Goal: Task Accomplishment & Management: Manage account settings

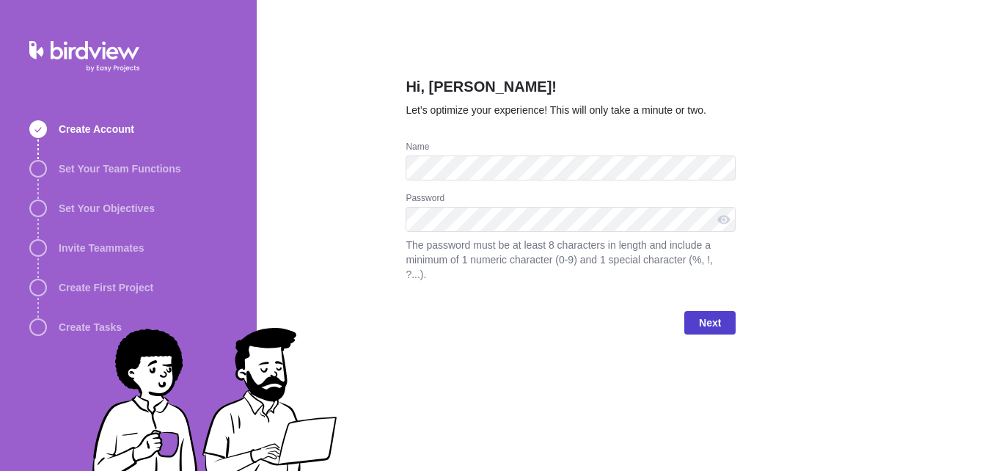
click at [705, 314] on span "Next" at bounding box center [710, 323] width 22 height 18
click at [711, 314] on span "Next" at bounding box center [710, 323] width 22 height 18
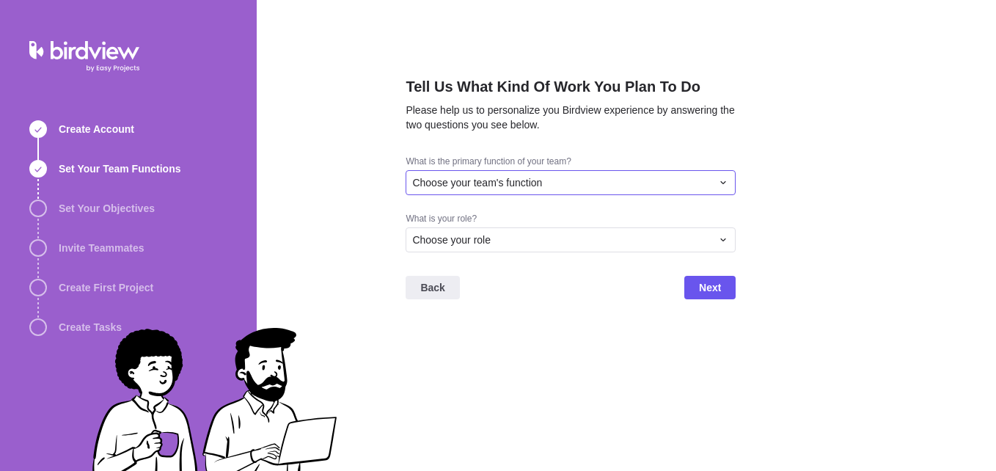
click at [602, 185] on div "Choose your team's function" at bounding box center [561, 182] width 299 height 15
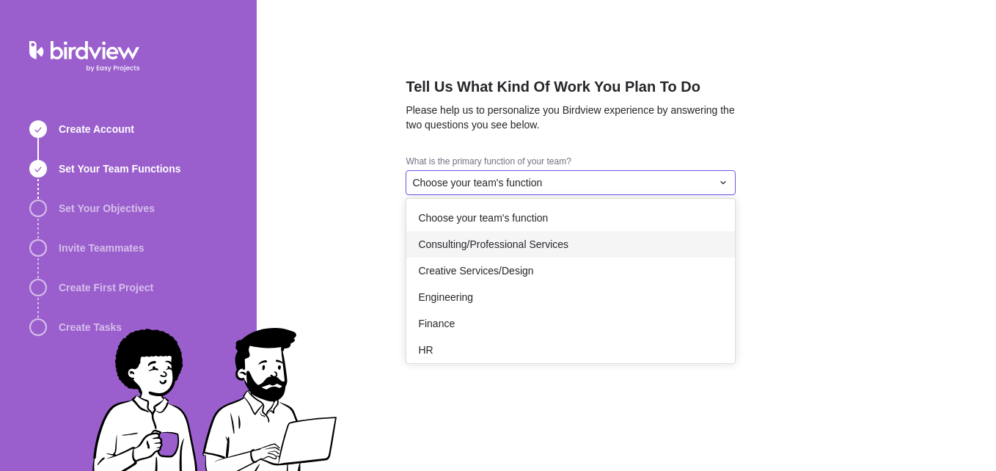
click at [452, 245] on span "Consulting/Professional Services" at bounding box center [493, 244] width 150 height 15
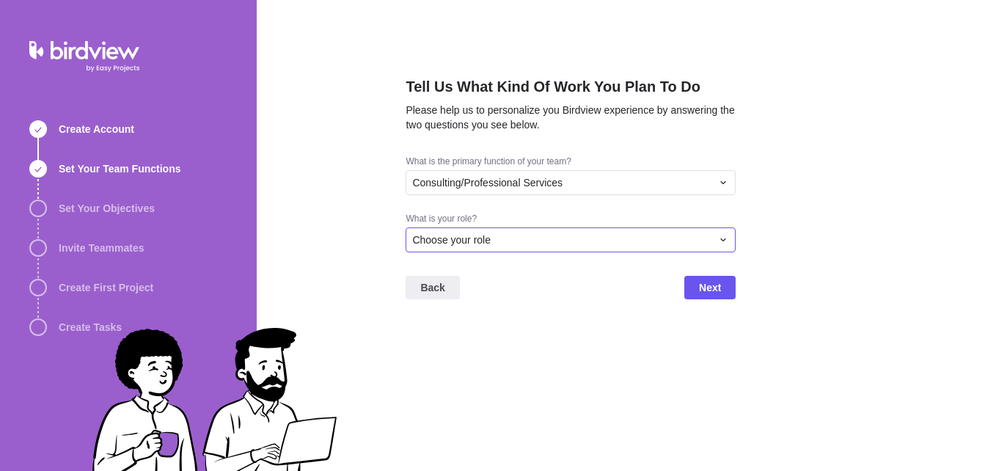
click at [481, 239] on span "Choose your role" at bounding box center [451, 239] width 78 height 15
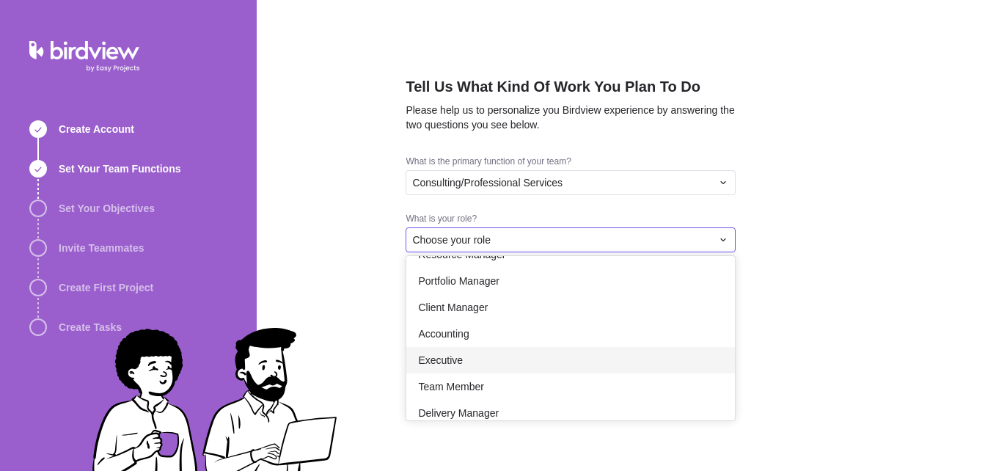
scroll to position [85, 0]
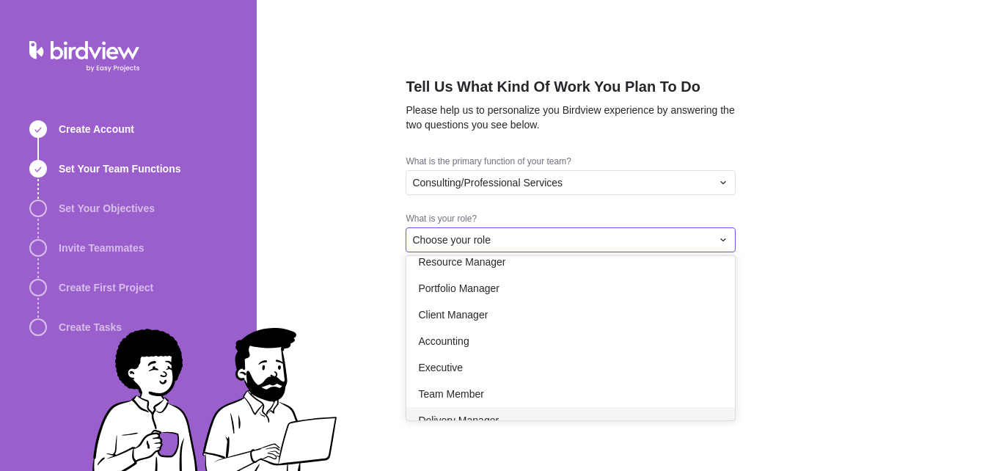
drag, startPoint x: 457, startPoint y: 370, endPoint x: 425, endPoint y: 433, distance: 71.5
click at [425, 433] on div "Tell Us What Kind Of Work You Plan To Do Please help us to personalize you Bird…" at bounding box center [626, 235] width 739 height 471
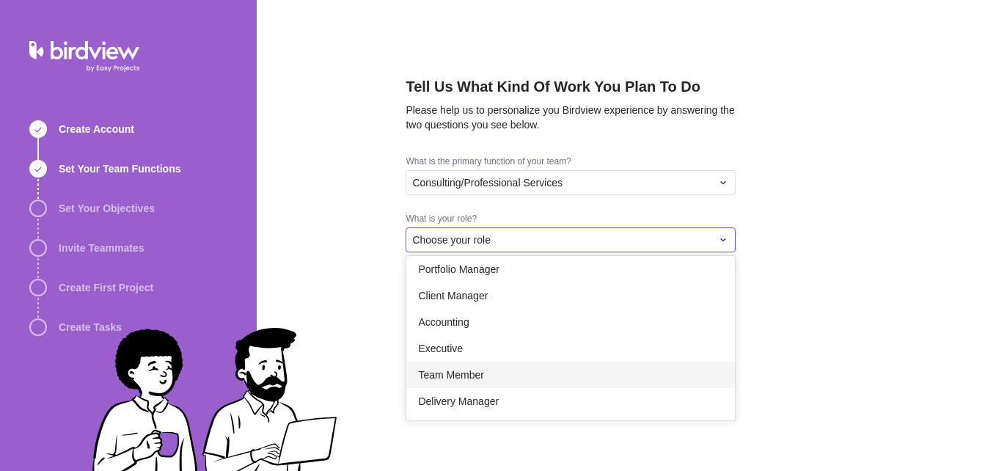
click at [475, 375] on span "Team Member" at bounding box center [450, 374] width 65 height 15
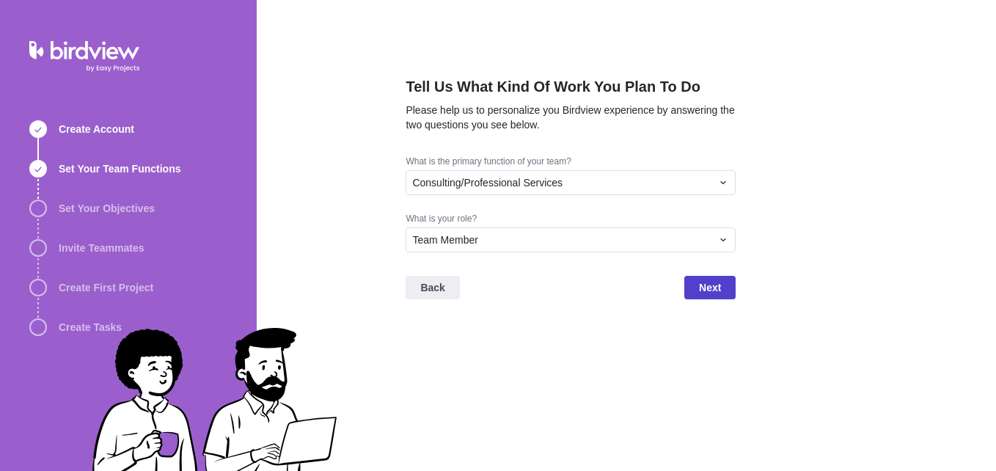
drag, startPoint x: 703, startPoint y: 279, endPoint x: 694, endPoint y: 279, distance: 9.5
click at [699, 279] on span "Next" at bounding box center [710, 288] width 22 height 18
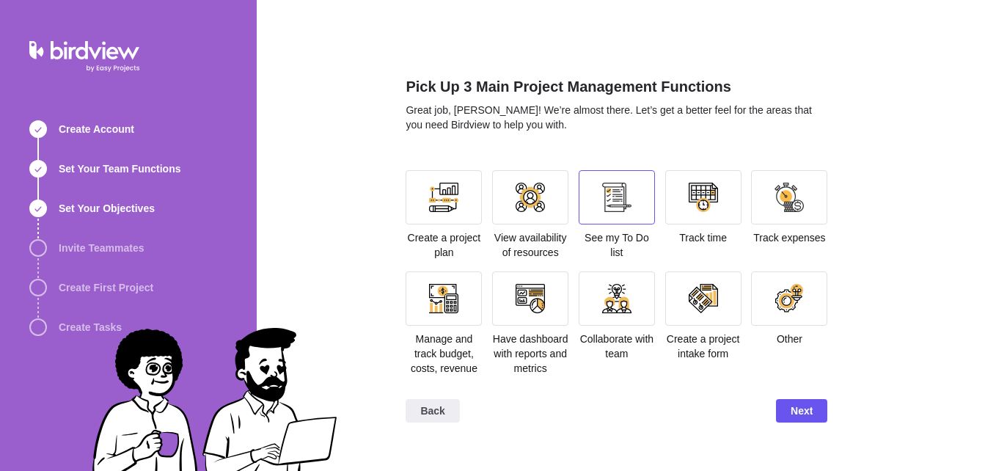
click at [640, 183] on div at bounding box center [617, 197] width 76 height 54
click at [695, 188] on div at bounding box center [703, 197] width 29 height 29
click at [793, 199] on div at bounding box center [788, 197] width 29 height 29
click at [526, 309] on div at bounding box center [530, 298] width 29 height 29
click at [519, 298] on div at bounding box center [530, 298] width 29 height 29
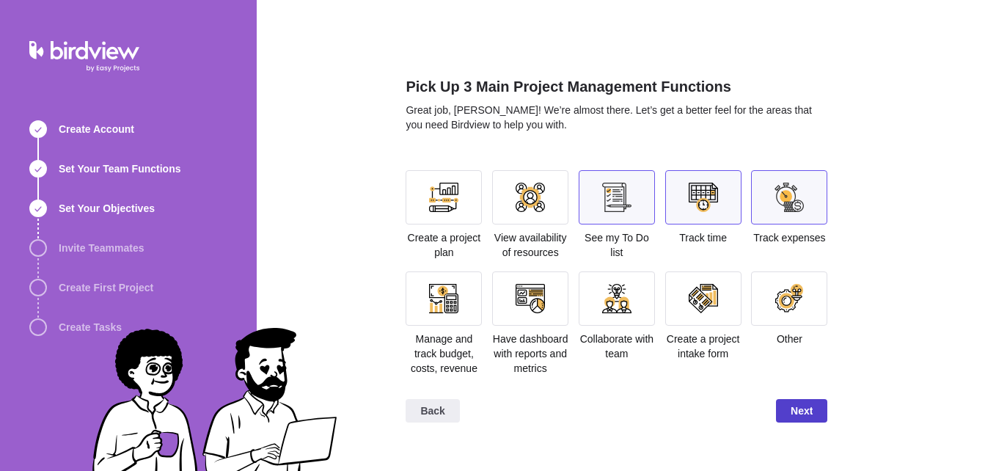
click at [802, 405] on span "Next" at bounding box center [802, 411] width 22 height 18
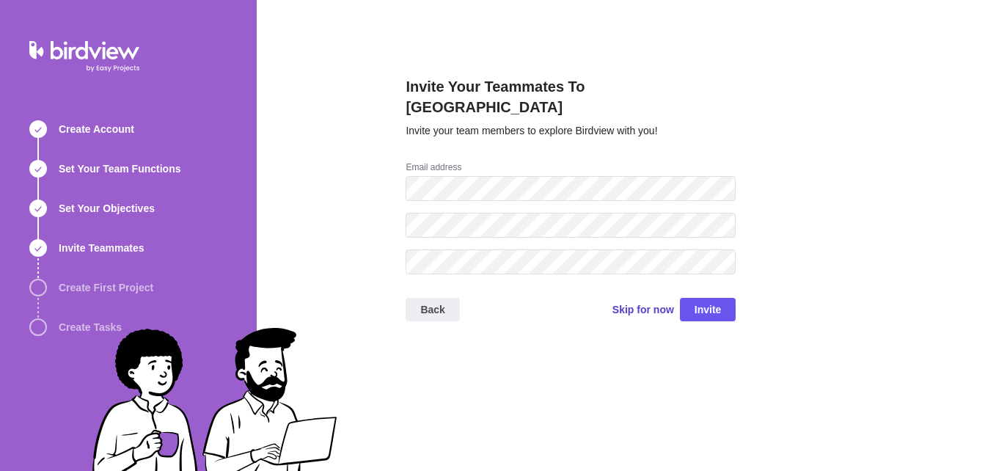
click at [640, 302] on span "Skip for now" at bounding box center [643, 309] width 62 height 15
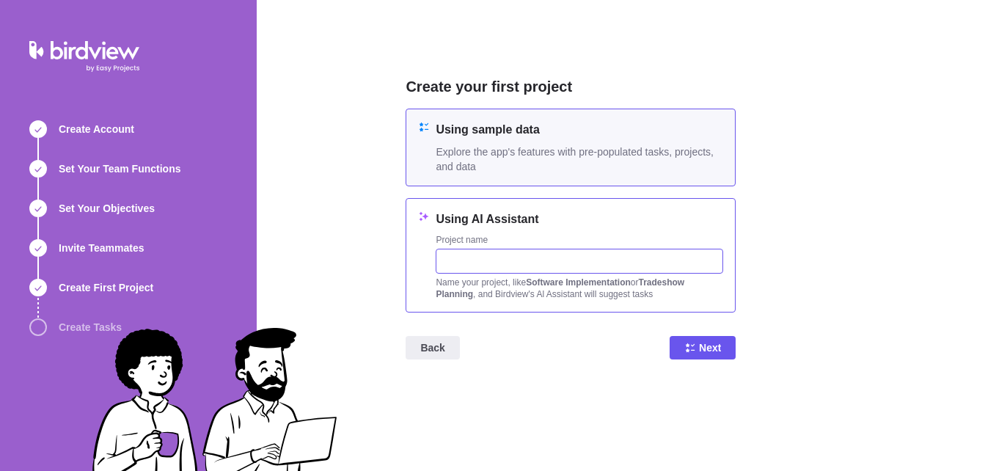
click at [554, 258] on input "text" at bounding box center [579, 261] width 287 height 25
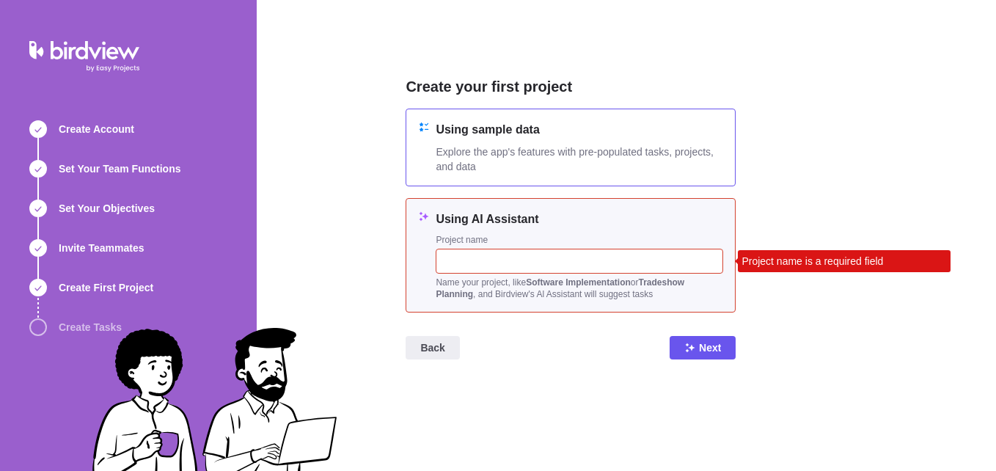
click at [590, 160] on span "Explore the app's features with pre-populated tasks, projects, and data" at bounding box center [579, 158] width 287 height 29
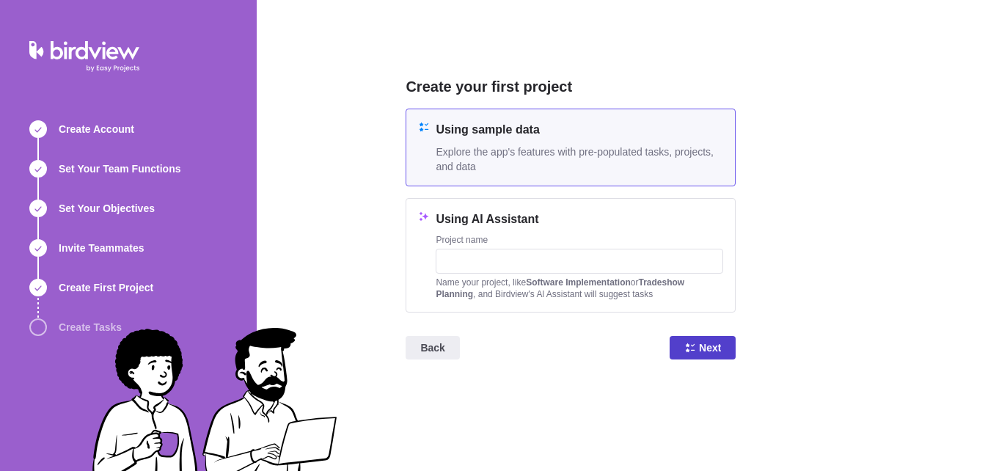
click at [704, 348] on span "Next" at bounding box center [710, 348] width 22 height 18
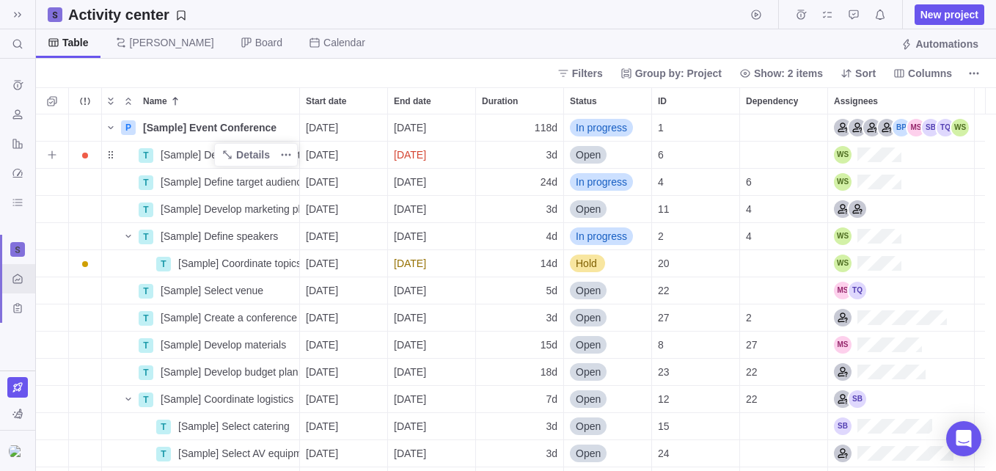
click at [181, 157] on span "[Sample] Define event concept" at bounding box center [230, 154] width 139 height 15
click at [510, 142] on div "P [Sample] Event Conference Details [DATE] [DATE] 118d In progress 1 T [Sample]…" at bounding box center [516, 292] width 960 height 356
click at [590, 149] on span "Open" at bounding box center [588, 154] width 25 height 15
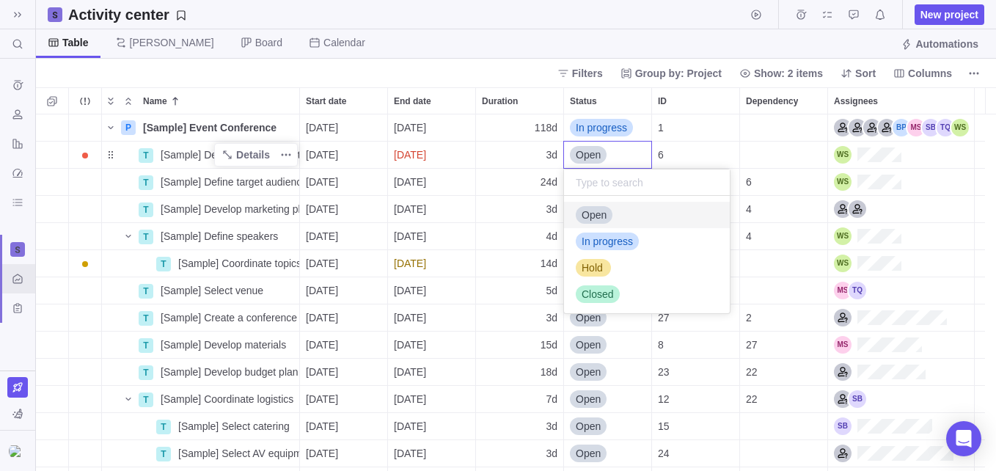
click at [549, 32] on body "Search (Ctrl+K) Time logs history Resources Reports Dashboard BI dashboards Act…" at bounding box center [498, 235] width 996 height 471
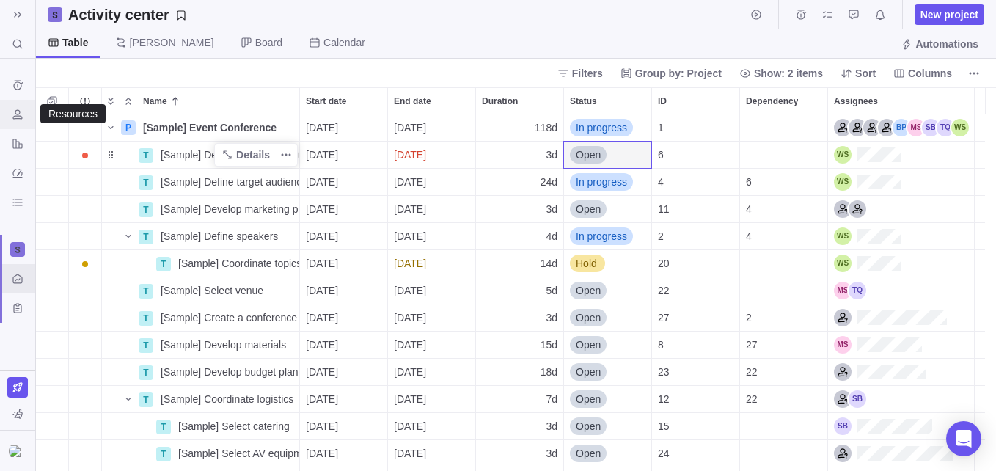
click at [18, 103] on div "Resources" at bounding box center [17, 114] width 23 height 23
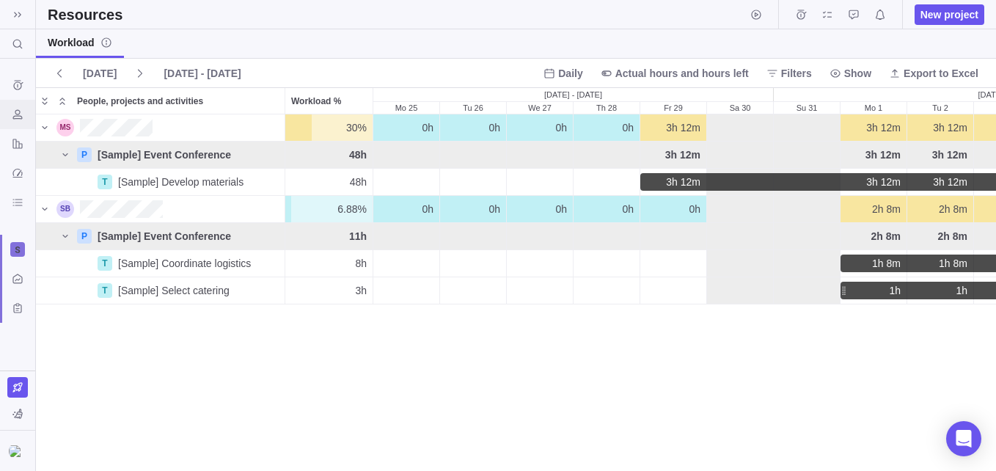
scroll to position [345, 949]
click at [958, 436] on icon "Open Intercom Messenger" at bounding box center [963, 438] width 17 height 19
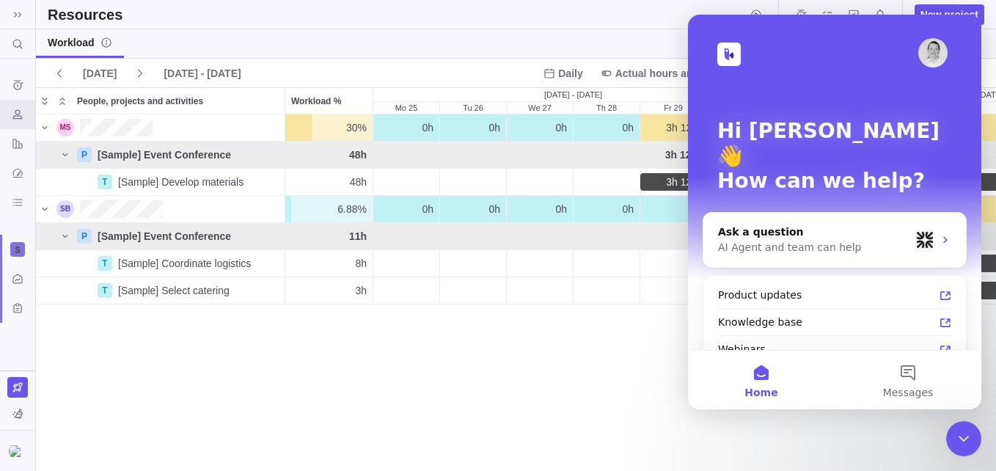
scroll to position [0, 0]
click at [524, 8] on div "Resources New project" at bounding box center [516, 14] width 960 height 29
click at [142, 407] on div "30% 30% 0h 0h 0h 0h 3h 12m 3h 12m 3h 12m 3h 12m 3h 12m 3h 12m 3h 12m 3h 12m 3h …" at bounding box center [516, 292] width 960 height 356
click at [966, 444] on icon "Close Intercom Messenger" at bounding box center [964, 439] width 18 height 18
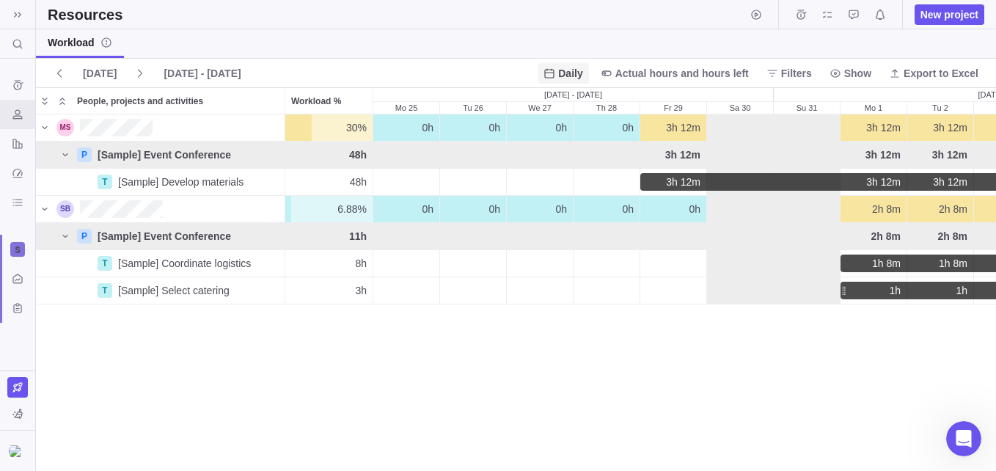
click at [559, 80] on span "Daily" at bounding box center [563, 73] width 51 height 21
click at [576, 76] on span "Daily" at bounding box center [570, 73] width 24 height 15
click at [17, 95] on div "Time logs history" at bounding box center [17, 84] width 23 height 23
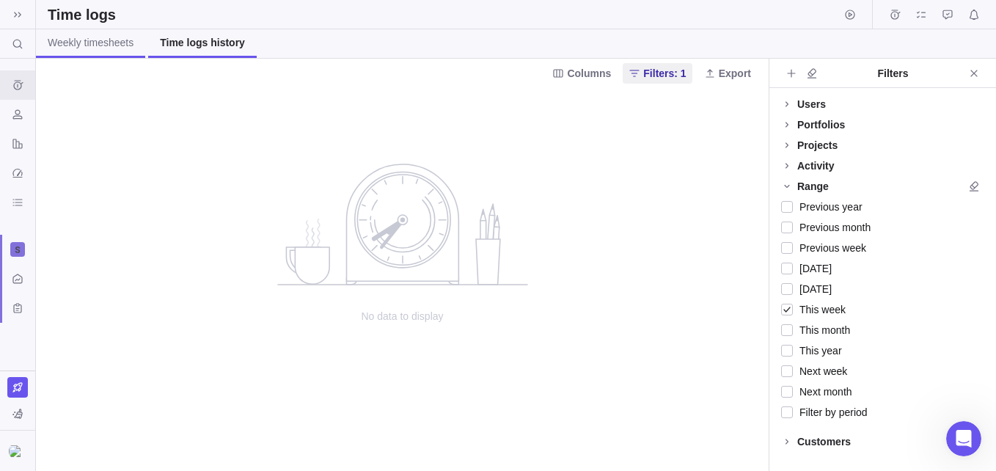
click at [117, 40] on span "Weekly timesheets" at bounding box center [91, 42] width 86 height 15
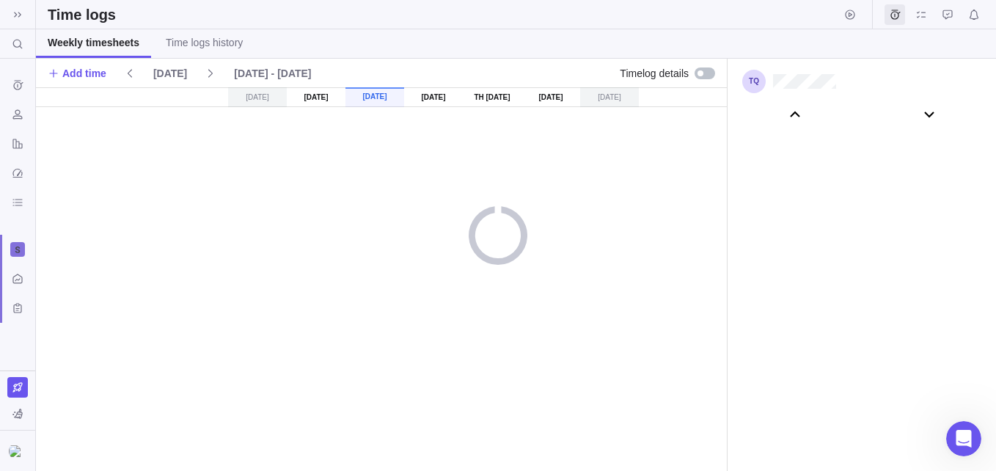
scroll to position [81642, 0]
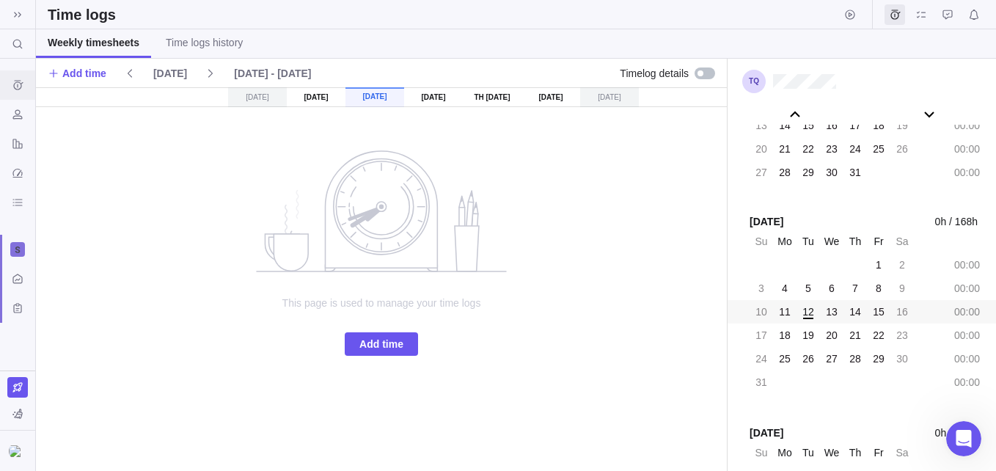
click at [14, 80] on icon "Time logs history" at bounding box center [18, 85] width 12 height 12
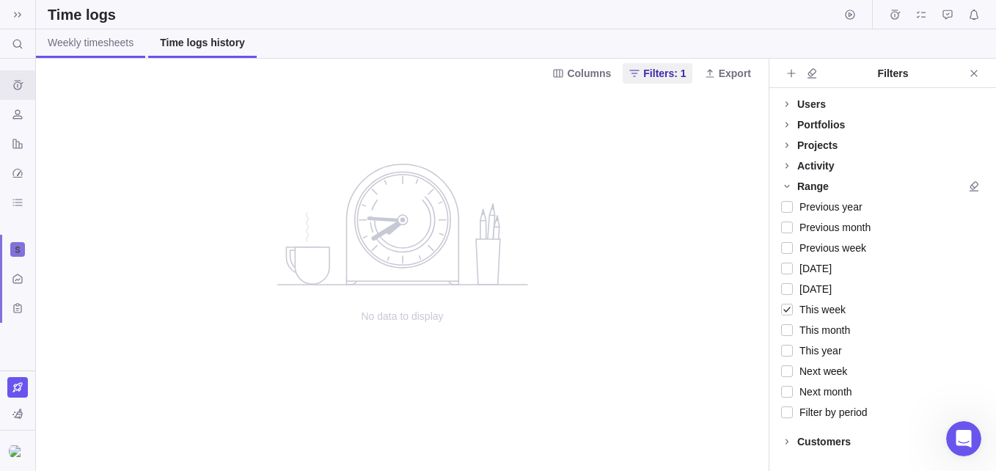
click at [93, 47] on span "Weekly timesheets" at bounding box center [91, 42] width 86 height 15
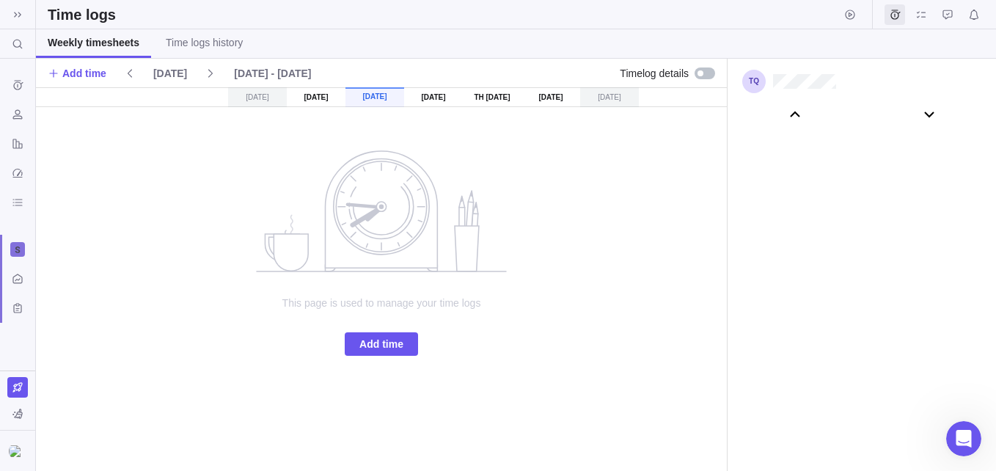
scroll to position [81642, 0]
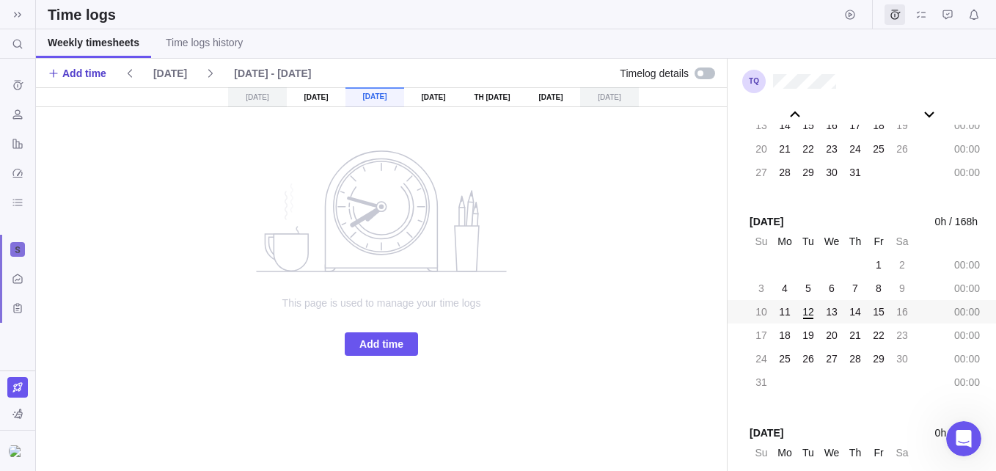
click at [70, 74] on span "Add time" at bounding box center [84, 73] width 44 height 15
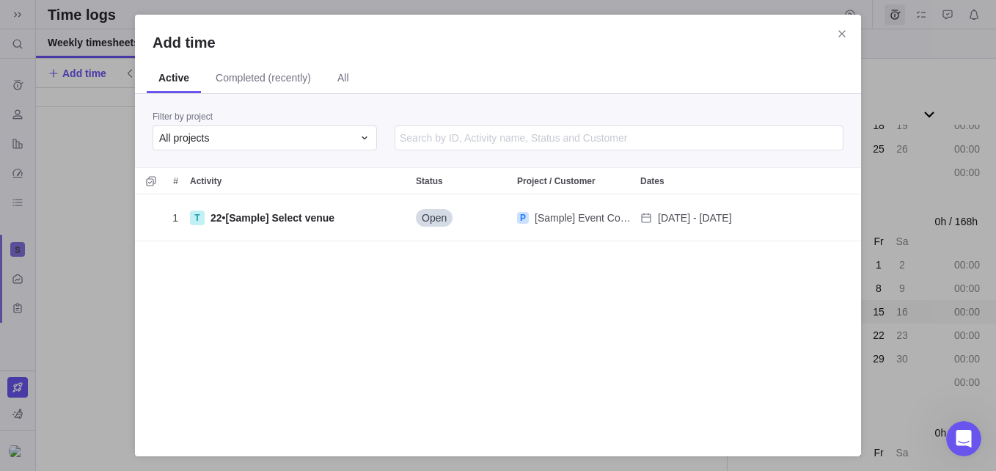
scroll to position [233, 715]
click at [308, 135] on div "All projects" at bounding box center [256, 138] width 194 height 15
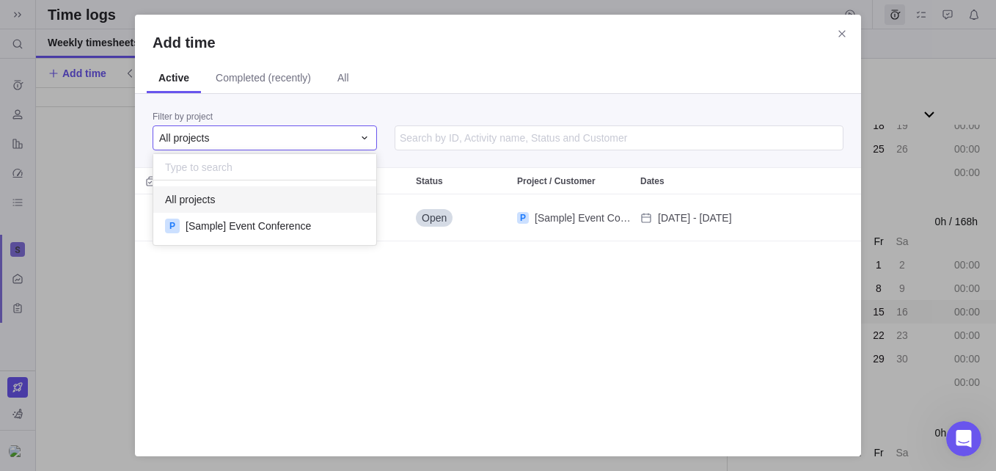
scroll to position [54, 212]
click at [308, 135] on div "All projects" at bounding box center [256, 138] width 194 height 15
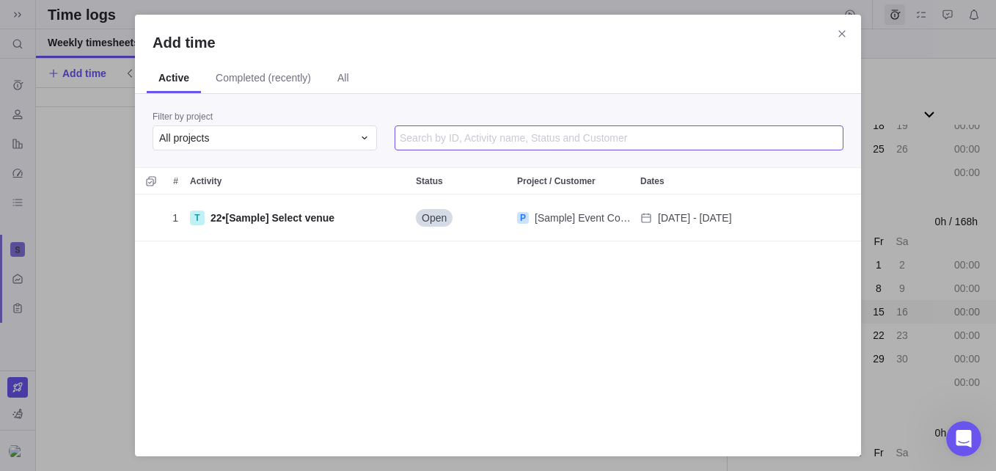
click at [505, 134] on input "Add time" at bounding box center [619, 137] width 449 height 25
click at [835, 32] on span "Close" at bounding box center [842, 33] width 21 height 21
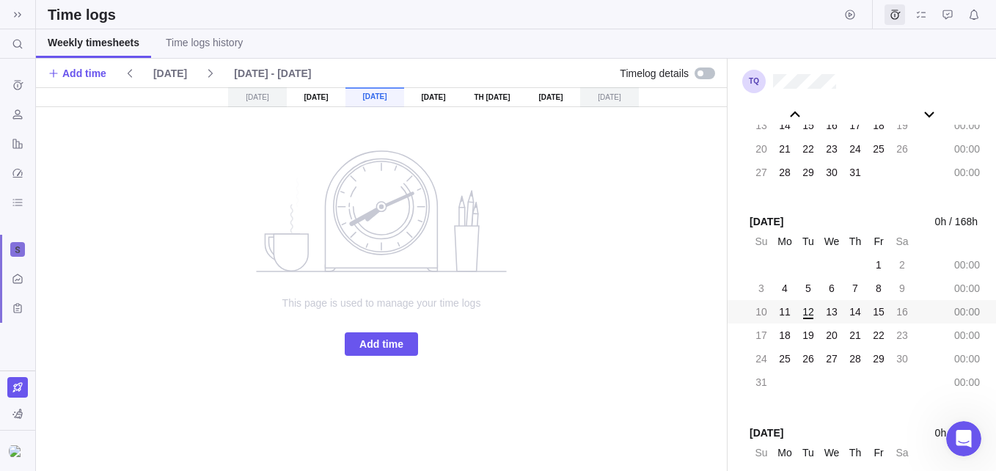
click at [833, 312] on span "13" at bounding box center [832, 311] width 12 height 15
click at [403, 334] on span "Add time" at bounding box center [381, 343] width 73 height 23
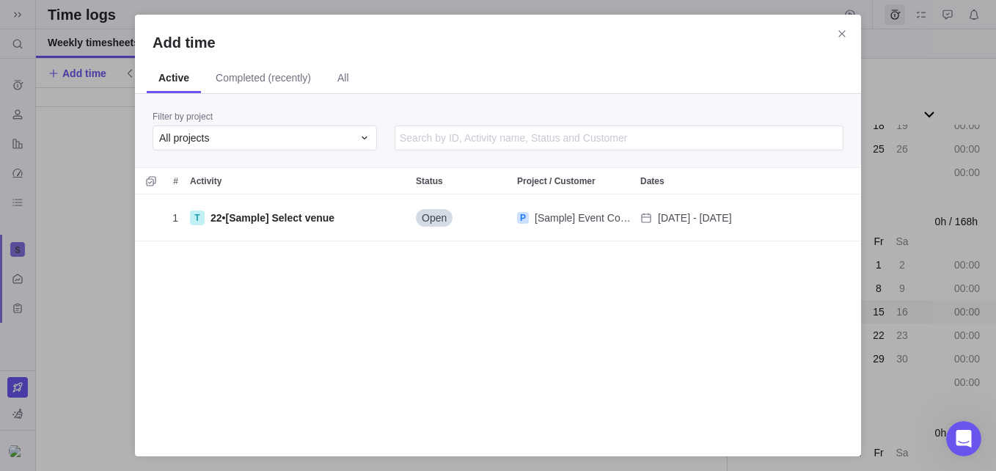
scroll to position [233, 715]
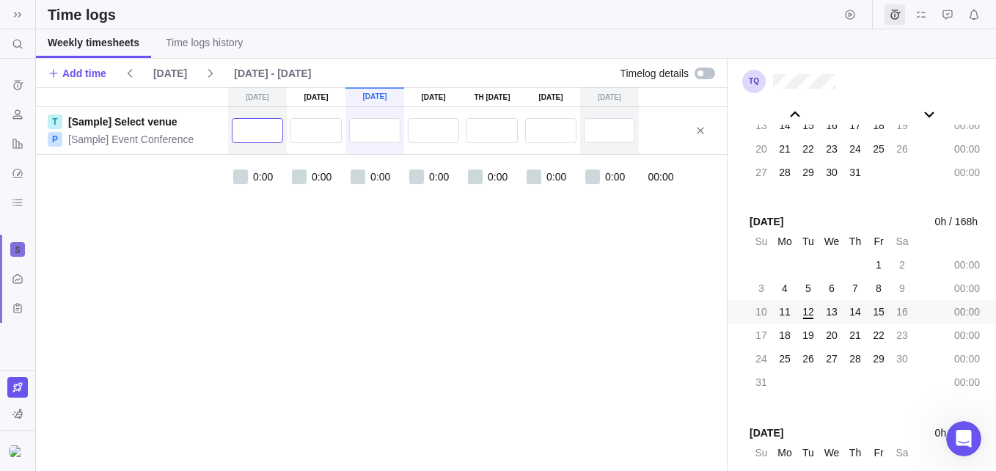
click at [272, 128] on input "text" at bounding box center [257, 130] width 51 height 25
click at [313, 124] on input "text" at bounding box center [315, 130] width 51 height 25
click at [373, 130] on input "text" at bounding box center [374, 130] width 51 height 25
click at [439, 129] on input "text" at bounding box center [433, 130] width 51 height 25
click at [271, 135] on input "text" at bounding box center [257, 130] width 51 height 25
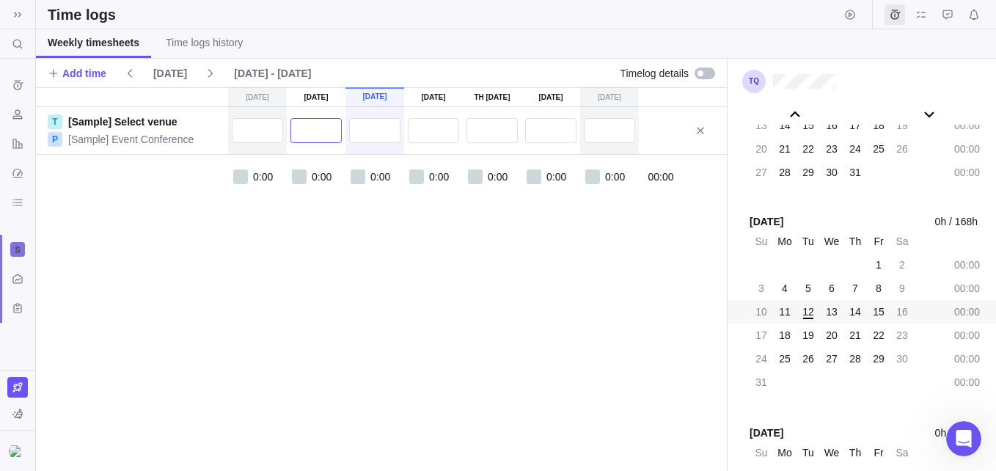
click at [303, 129] on input "text" at bounding box center [315, 130] width 51 height 25
type input "7:00"
drag, startPoint x: 352, startPoint y: 127, endPoint x: 373, endPoint y: 127, distance: 21.3
click at [353, 128] on input "text" at bounding box center [374, 130] width 51 height 25
type input "7:00"
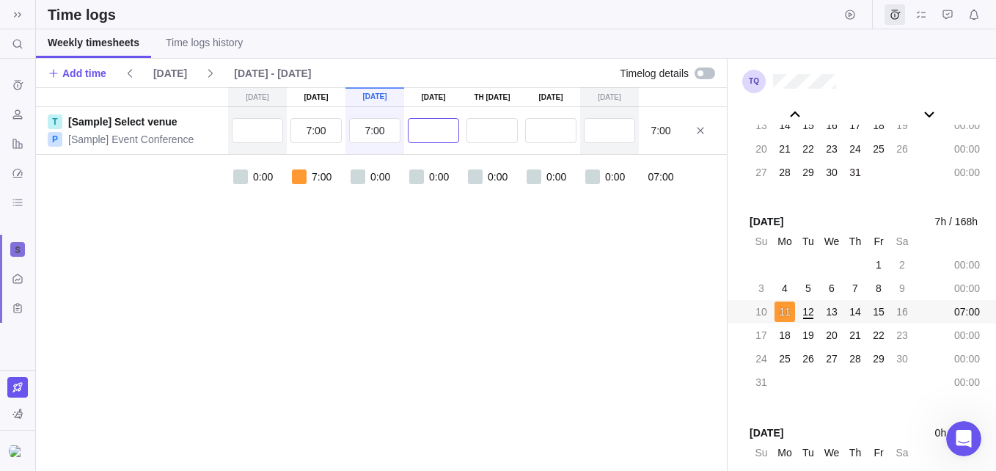
click at [435, 125] on input "text" at bounding box center [433, 130] width 51 height 25
click at [497, 125] on input "text" at bounding box center [491, 130] width 51 height 25
type input "7:00"
click at [508, 131] on input "text" at bounding box center [491, 130] width 51 height 25
type input "7:00"
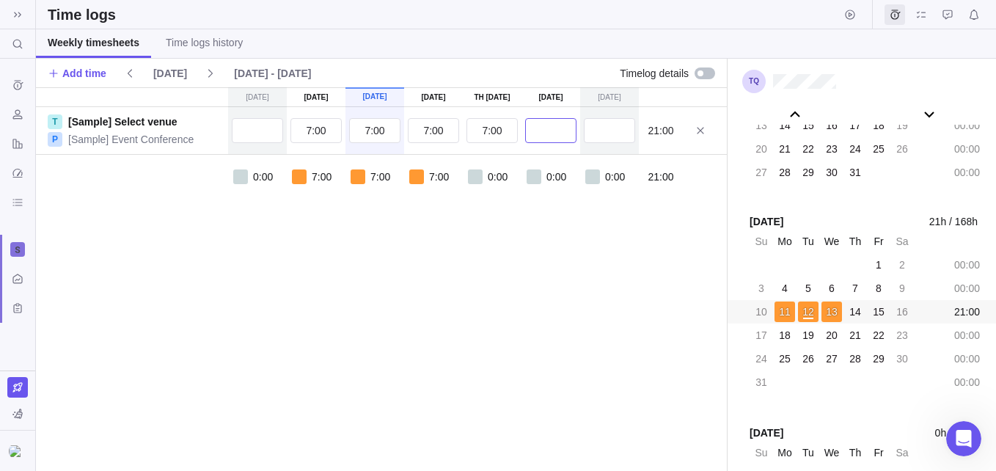
click at [555, 129] on input "text" at bounding box center [550, 130] width 51 height 25
type input "7:00"
click at [549, 228] on div "0:00 7:00 7:00 7:00 7:00 0:00 0:00 28:00" at bounding box center [381, 193] width 691 height 77
type input "9:00"
click at [498, 277] on div "[DATE] [DATE] [DATE] [DATE] Aug 14 [DATE] [DATE] T [Sample] Select venue P [Sam…" at bounding box center [381, 279] width 691 height 384
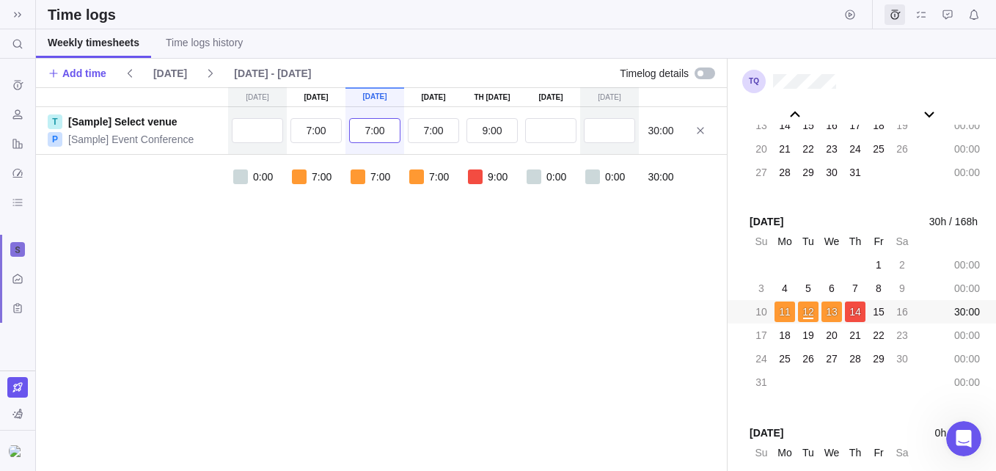
click at [378, 131] on input "7:00" at bounding box center [374, 130] width 51 height 25
type input "8:00"
click at [421, 265] on div "[DATE] [DATE] [DATE] [DATE] Aug 14 [DATE] [DATE] T [Sample] Select venue P [Sam…" at bounding box center [381, 279] width 691 height 384
click at [559, 130] on input "text" at bounding box center [550, 130] width 51 height 25
type input "10:00"
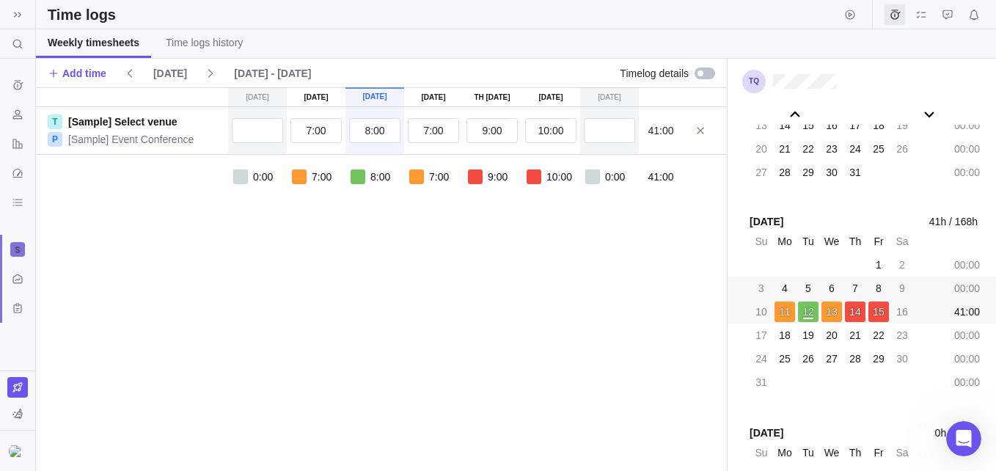
click at [964, 282] on div "00:00" at bounding box center [966, 288] width 33 height 21
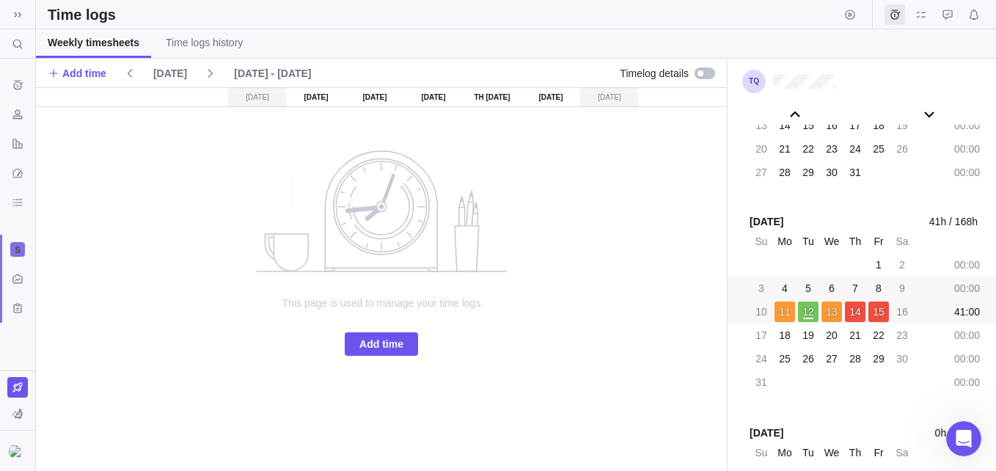
click at [967, 315] on div "41:00" at bounding box center [966, 311] width 33 height 21
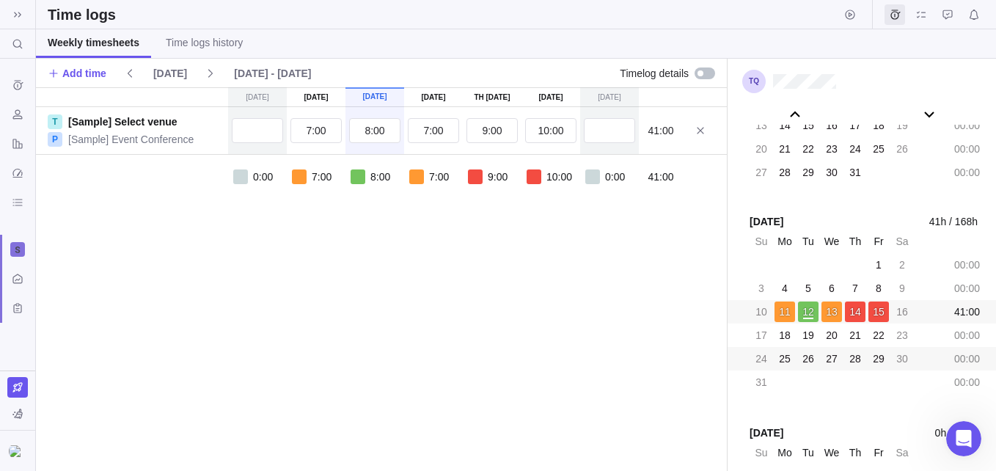
click at [969, 352] on div "00:00" at bounding box center [966, 358] width 33 height 21
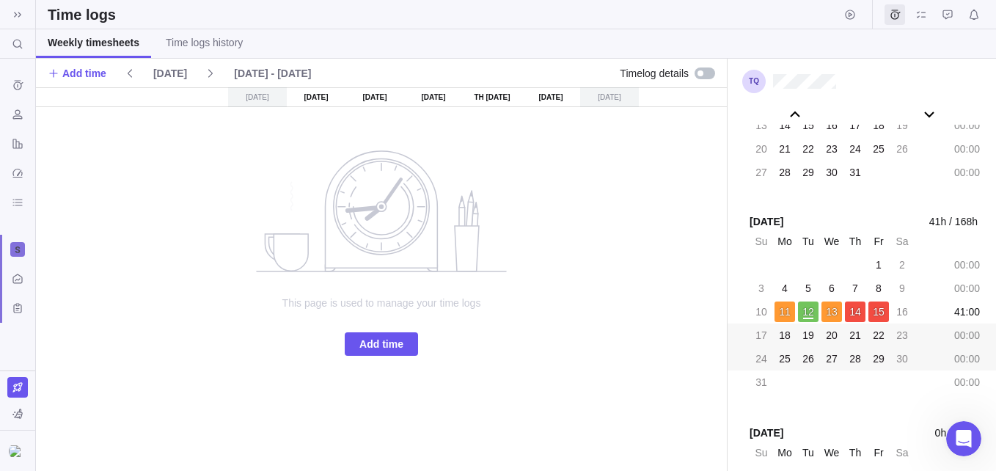
click at [970, 338] on div "00:00" at bounding box center [966, 335] width 33 height 21
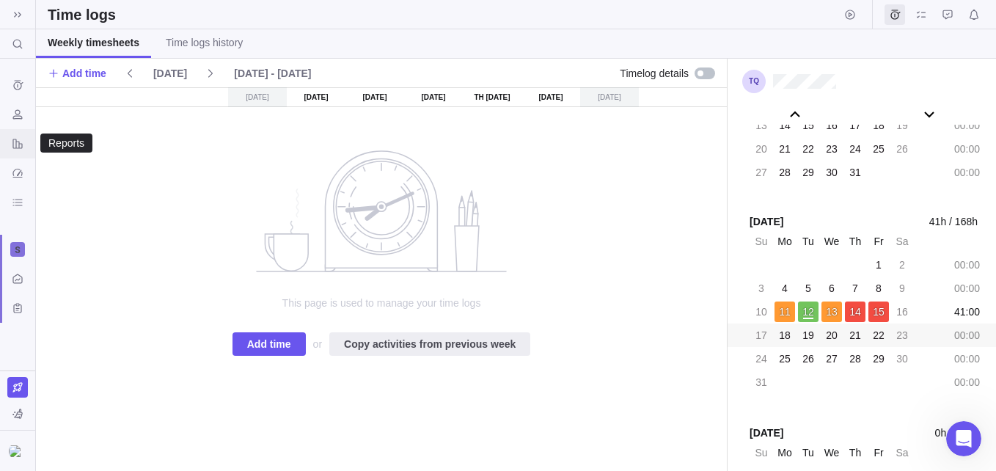
click at [10, 144] on div "Reports" at bounding box center [17, 143] width 23 height 23
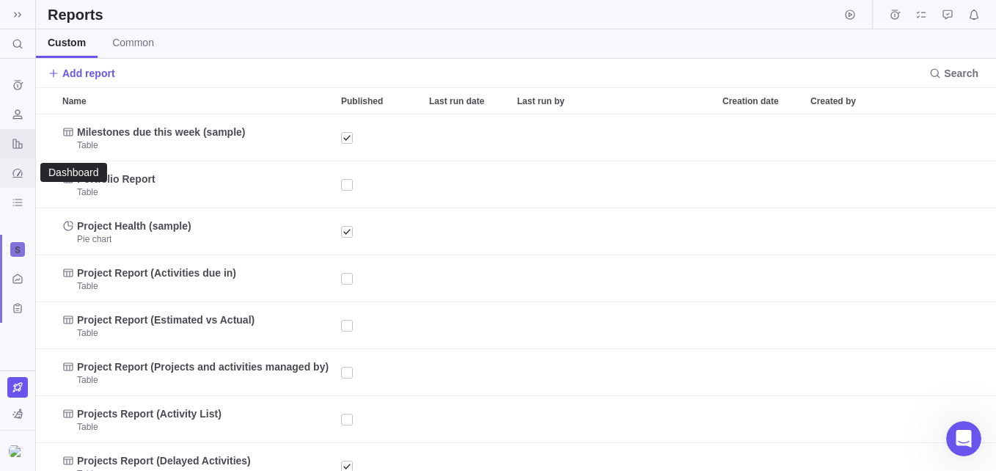
click at [11, 167] on div "Dashboard" at bounding box center [17, 172] width 23 height 23
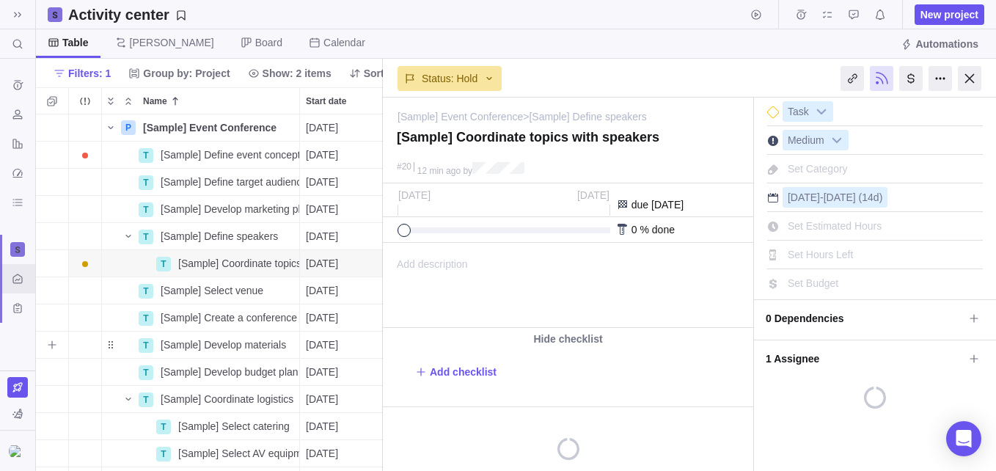
scroll to position [345, 336]
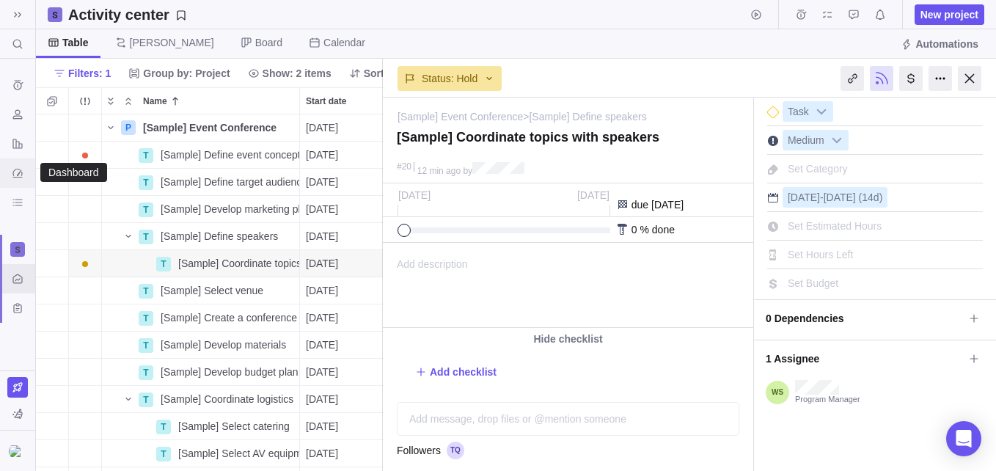
click at [7, 173] on div "Dashboard" at bounding box center [17, 172] width 23 height 23
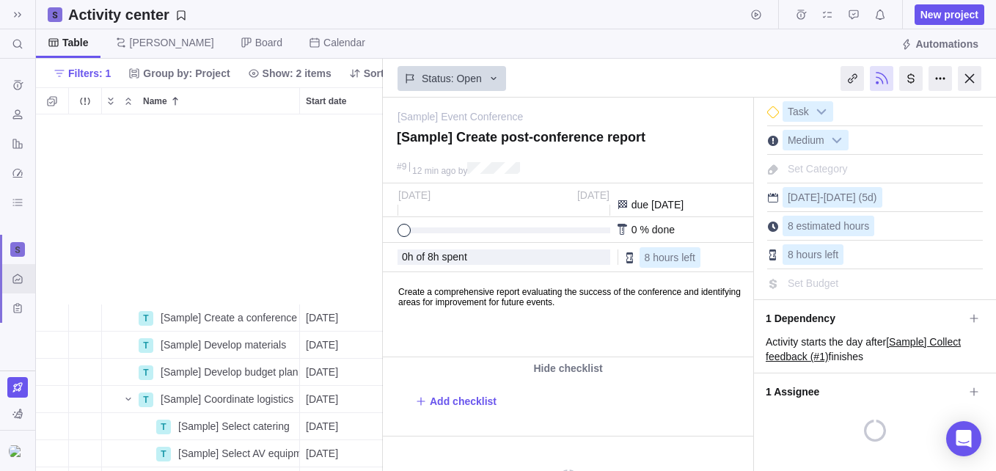
scroll to position [345, 336]
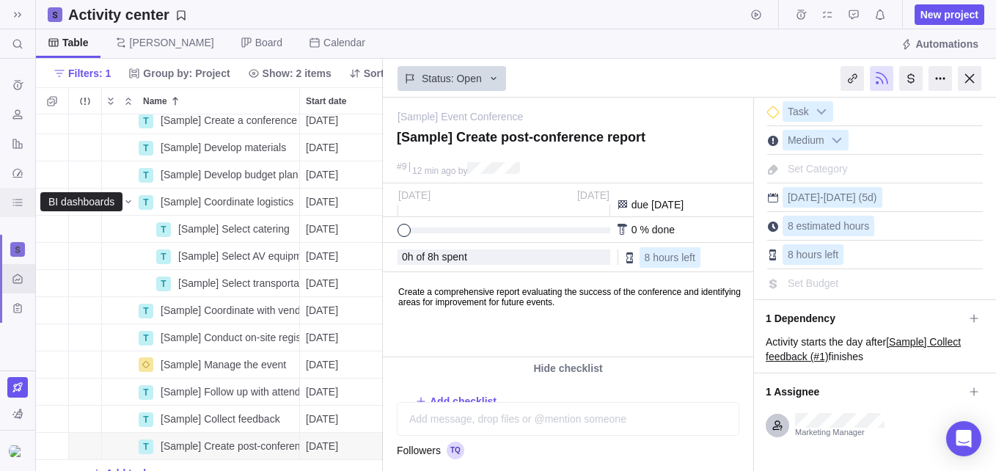
click at [17, 206] on icon "BI dashboards" at bounding box center [18, 203] width 12 height 12
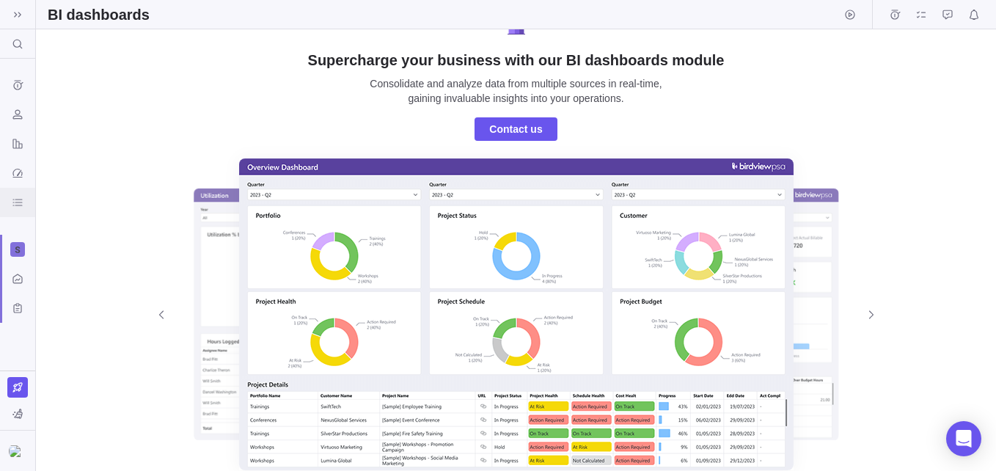
scroll to position [47, 0]
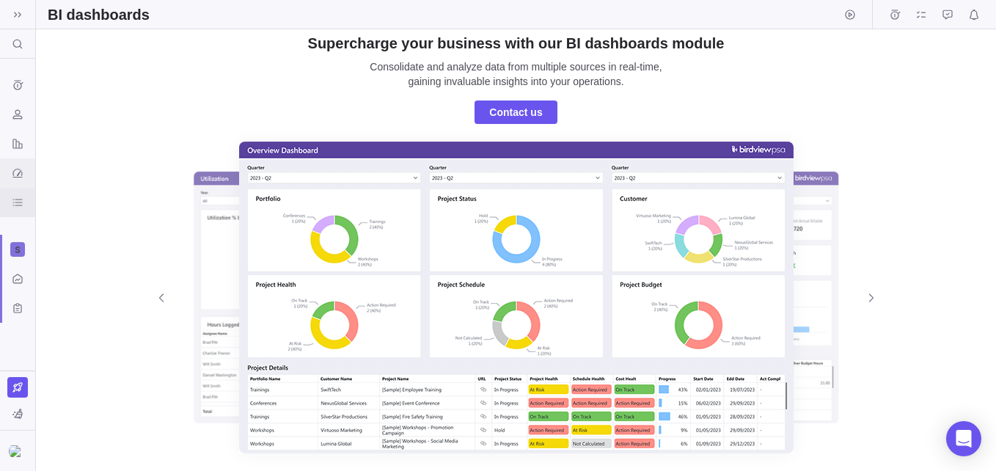
click at [20, 175] on icon "Dashboard" at bounding box center [18, 173] width 12 height 12
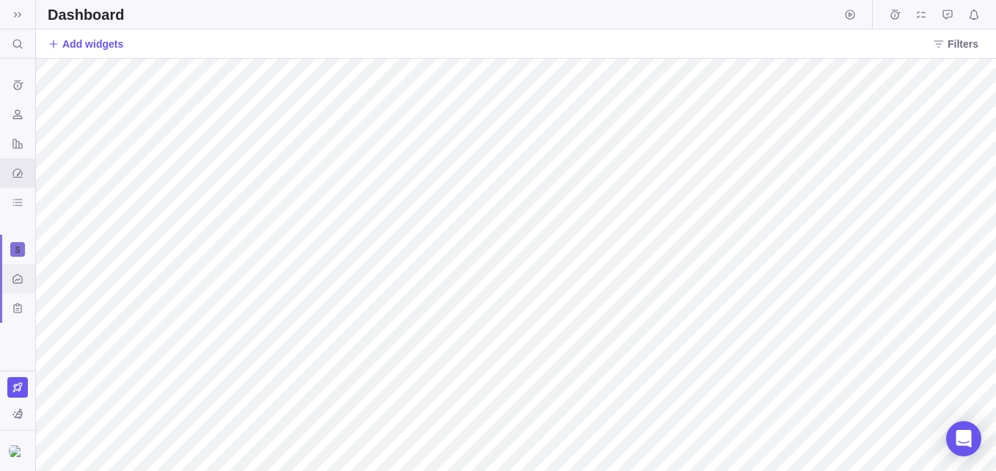
click at [23, 278] on icon "Activity center" at bounding box center [18, 279] width 12 height 12
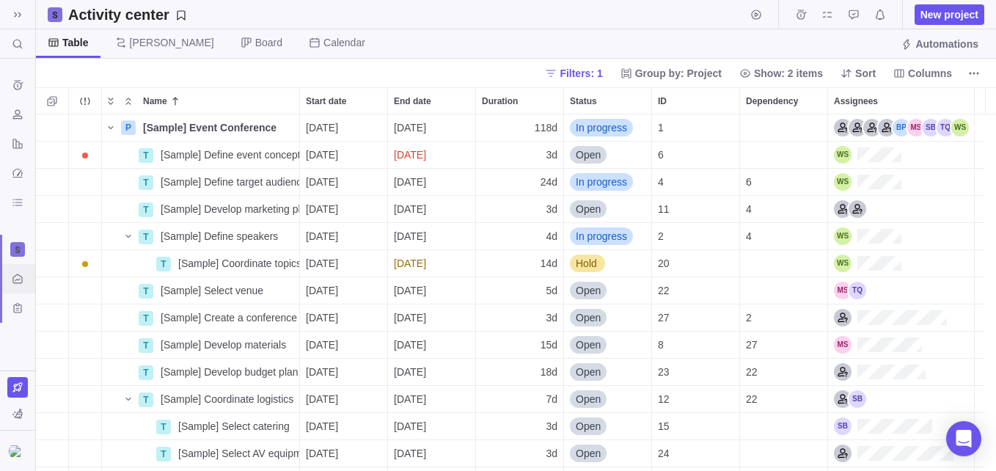
scroll to position [345, 949]
click at [197, 289] on span "[Sample] Select venue" at bounding box center [212, 290] width 103 height 15
click at [854, 285] on div "P [Sample] Event Conference Details 07/14/2025 12/24/2025 118d In progress 1 T …" at bounding box center [516, 292] width 960 height 356
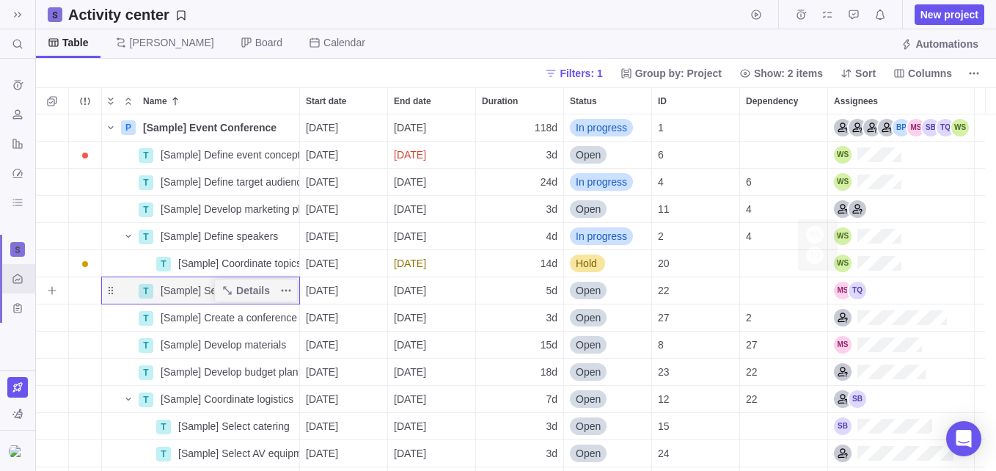
click at [862, 287] on div "Assignees" at bounding box center [850, 291] width 32 height 18
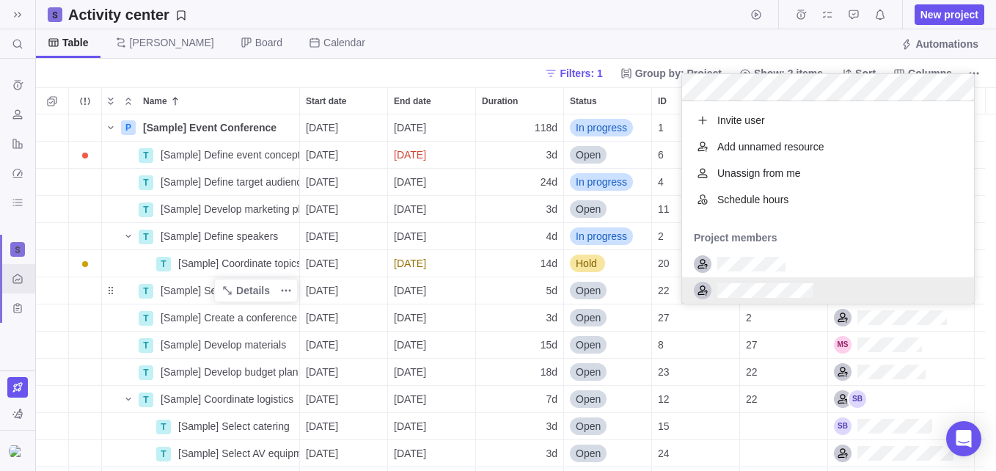
scroll to position [191, 281]
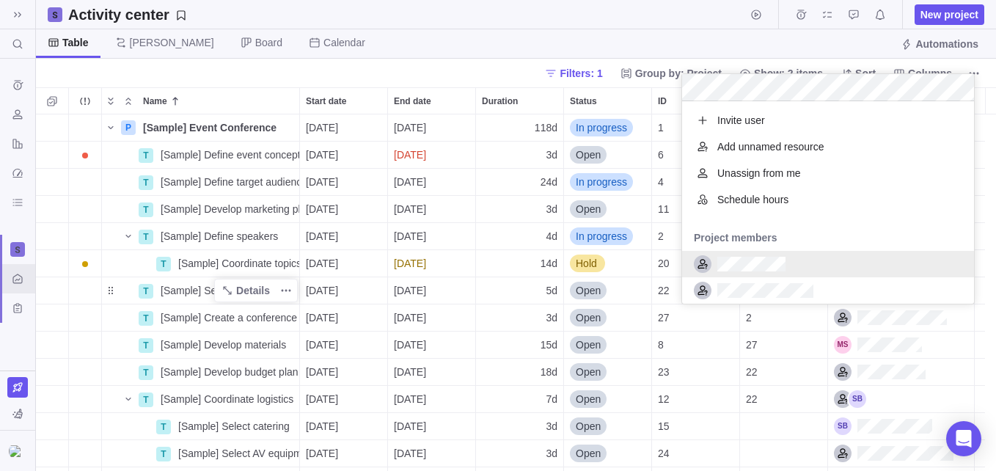
click at [641, 396] on div "P [Sample] Event Conference Details 07/14/2025 12/24/2025 118d In progress 1 T …" at bounding box center [516, 292] width 960 height 356
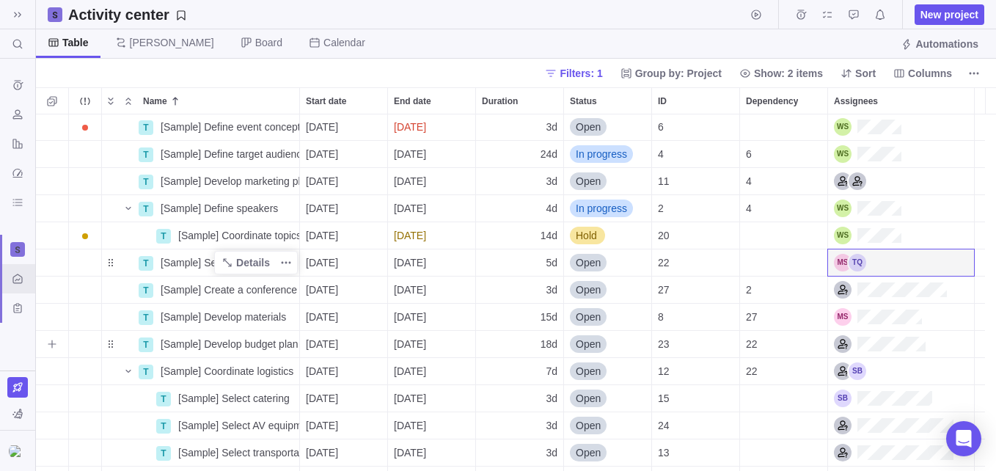
scroll to position [0, 0]
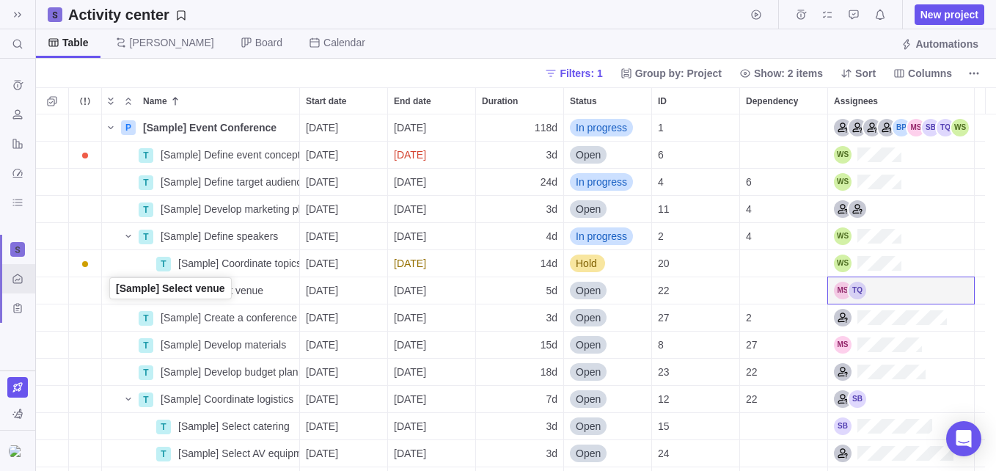
click at [111, 291] on div "Name" at bounding box center [119, 291] width 35 height 12
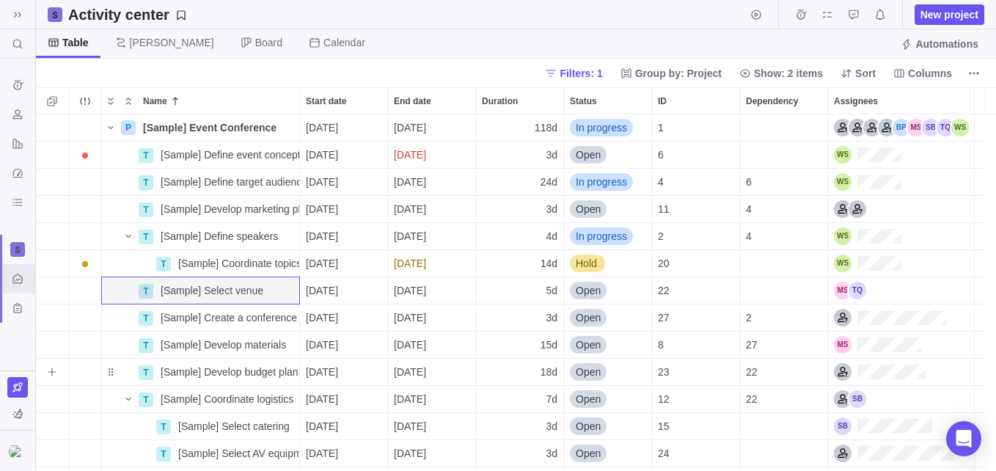
click at [96, 377] on div "Trouble indication" at bounding box center [85, 372] width 32 height 26
click at [230, 287] on icon "Name" at bounding box center [227, 291] width 12 height 12
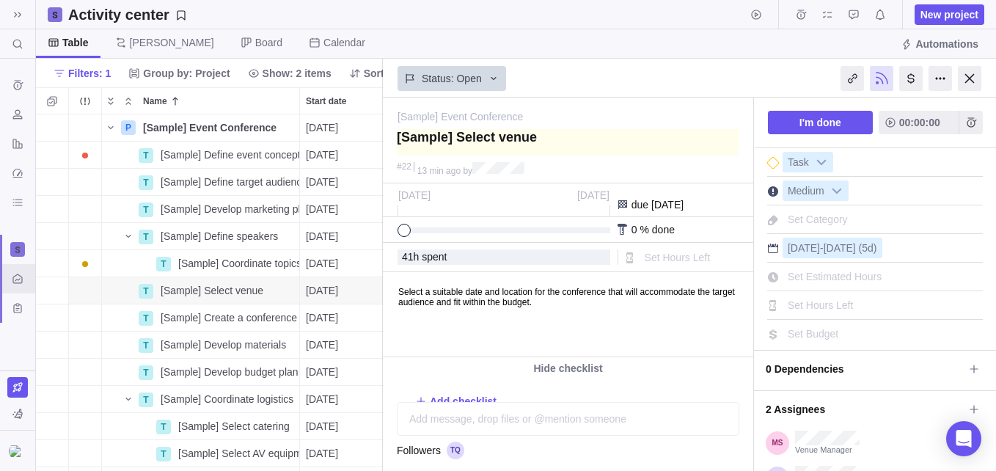
click at [551, 148] on textarea at bounding box center [568, 142] width 342 height 26
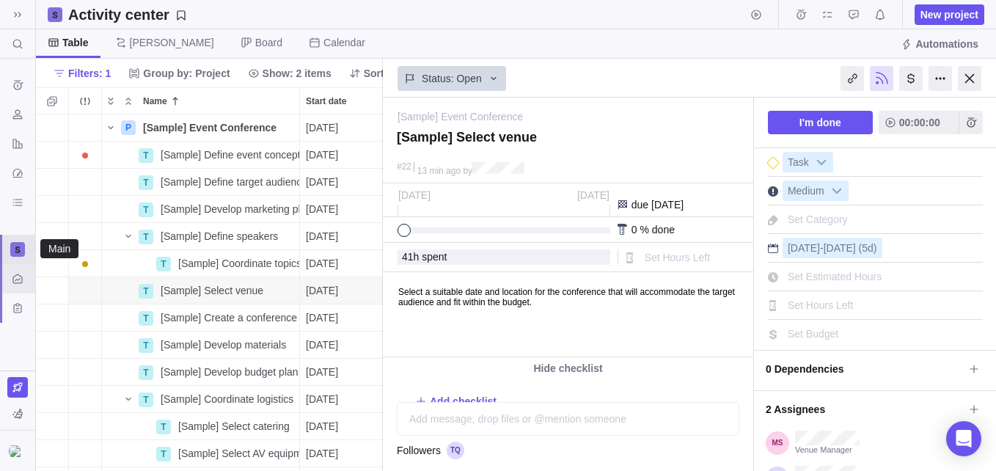
click at [15, 253] on div at bounding box center [17, 249] width 15 height 15
click at [21, 284] on icon "grid" at bounding box center [19, 283] width 9 height 9
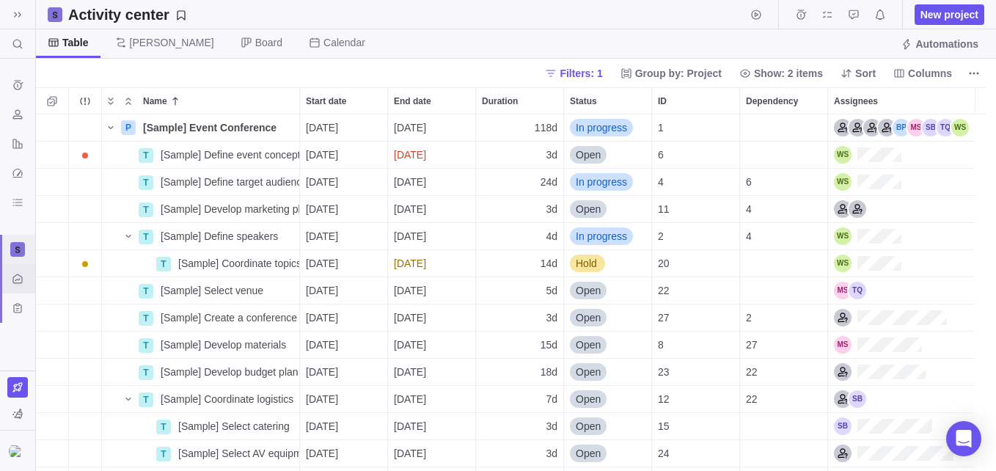
scroll to position [345, 949]
click at [107, 158] on div "Name" at bounding box center [119, 155] width 35 height 12
click at [78, 151] on span "Trouble indication" at bounding box center [85, 155] width 21 height 21
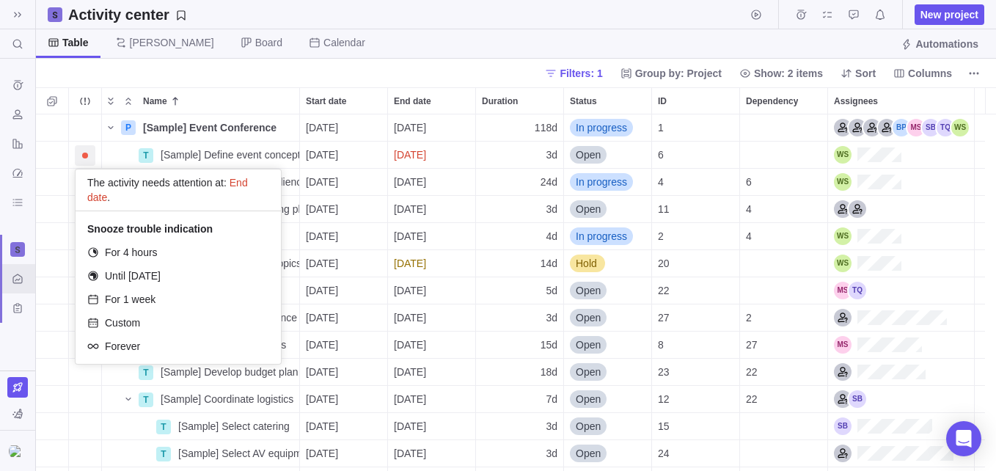
click at [243, 148] on div "P [Sample] Event Conference Details 07/14/2025 12/24/2025 118d In progress 1 T …" at bounding box center [516, 292] width 960 height 356
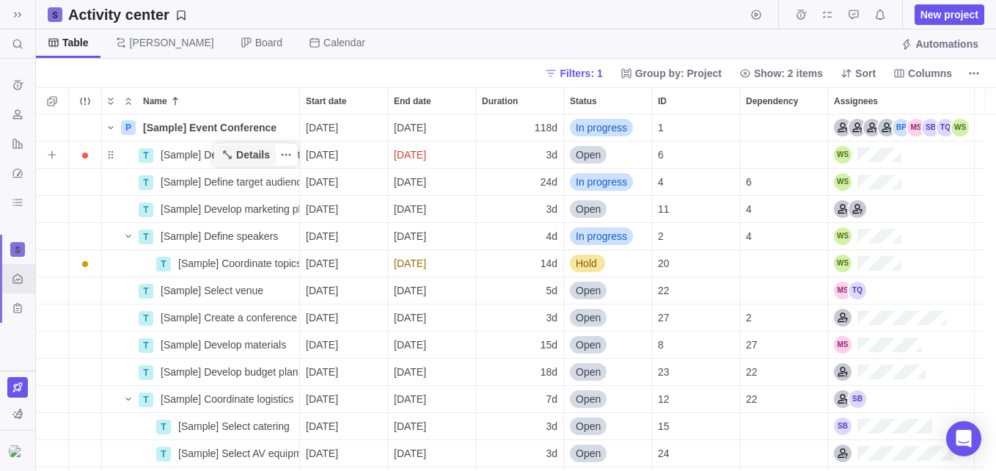
click at [254, 147] on span "Details" at bounding box center [246, 154] width 60 height 21
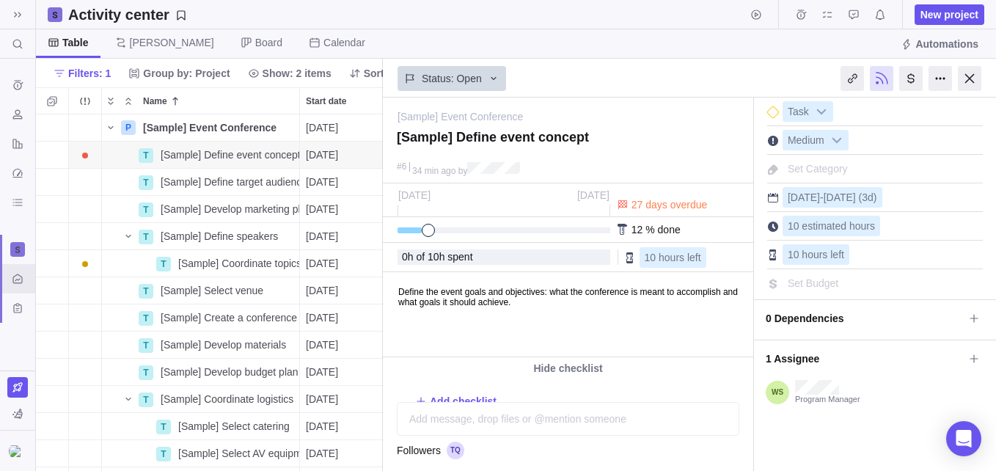
drag, startPoint x: 400, startPoint y: 232, endPoint x: 418, endPoint y: 231, distance: 18.3
click at [418, 231] on div at bounding box center [497, 230] width 201 height 6
drag, startPoint x: 418, startPoint y: 231, endPoint x: 451, endPoint y: 230, distance: 33.0
click at [451, 230] on div at bounding box center [497, 230] width 201 height 6
drag, startPoint x: 464, startPoint y: 230, endPoint x: 496, endPoint y: 229, distance: 31.5
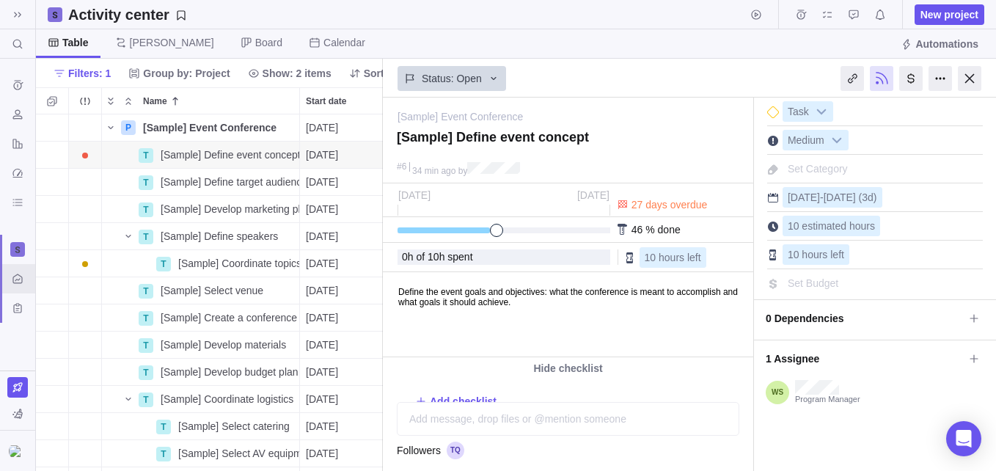
click at [496, 229] on span at bounding box center [496, 230] width 13 height 13
drag, startPoint x: 515, startPoint y: 229, endPoint x: 526, endPoint y: 229, distance: 11.0
click at [526, 229] on div at bounding box center [497, 230] width 201 height 6
click at [538, 229] on span at bounding box center [542, 230] width 13 height 13
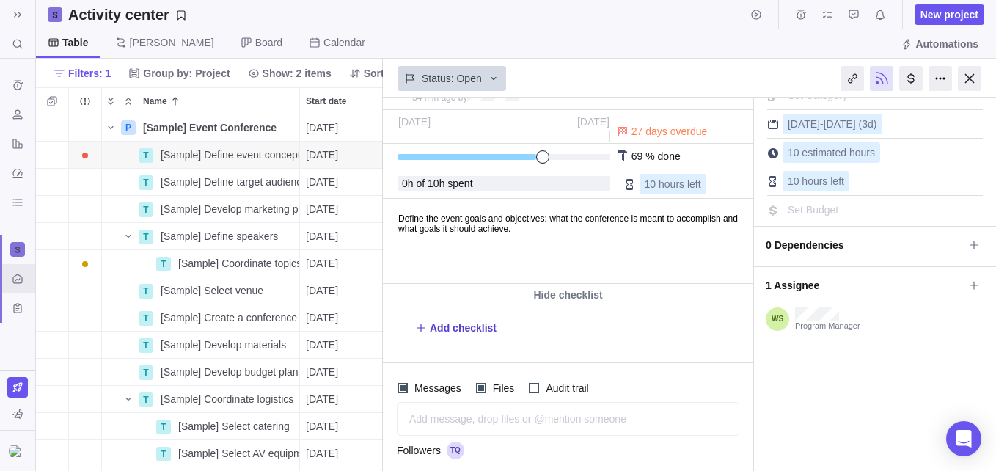
click at [462, 331] on span "Add checklist" at bounding box center [463, 327] width 67 height 15
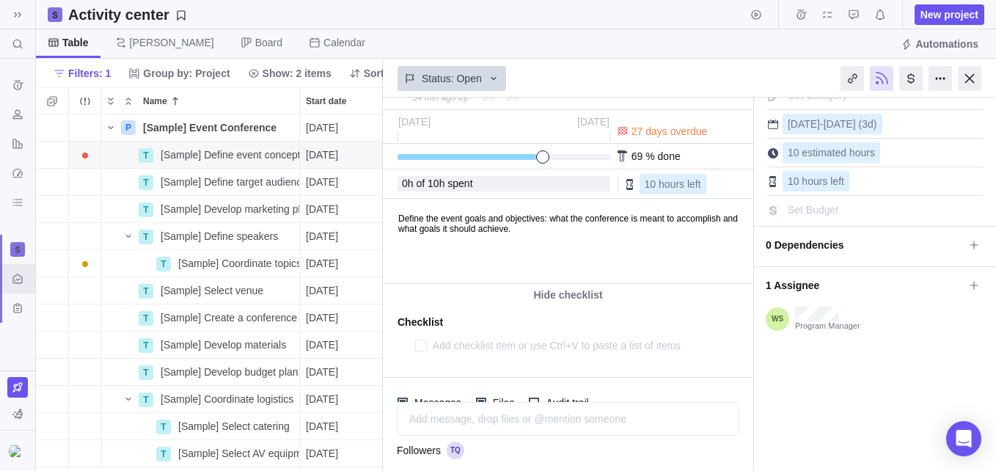
type textarea "x"
type textarea "p"
type textarea "x"
type textarea "pe"
type textarea "x"
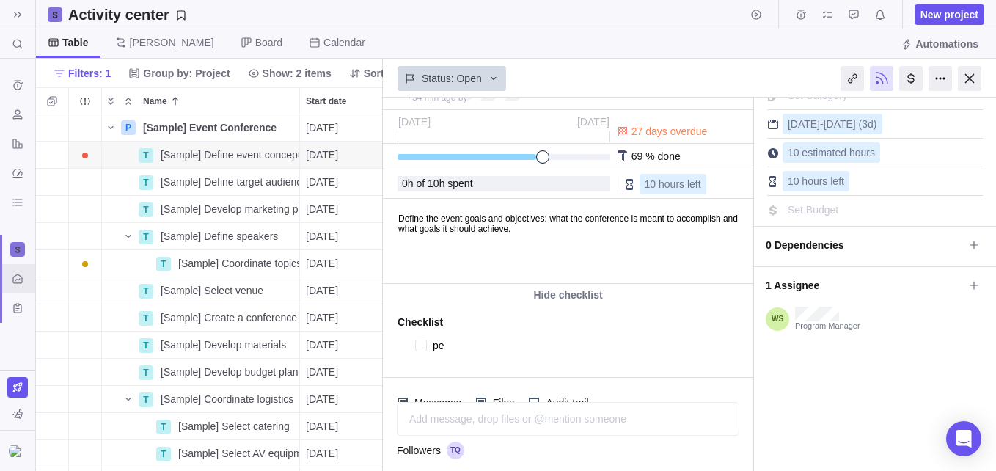
type textarea "pet"
type textarea "x"
type textarea "pet"
type textarea "x"
type textarea "pet c"
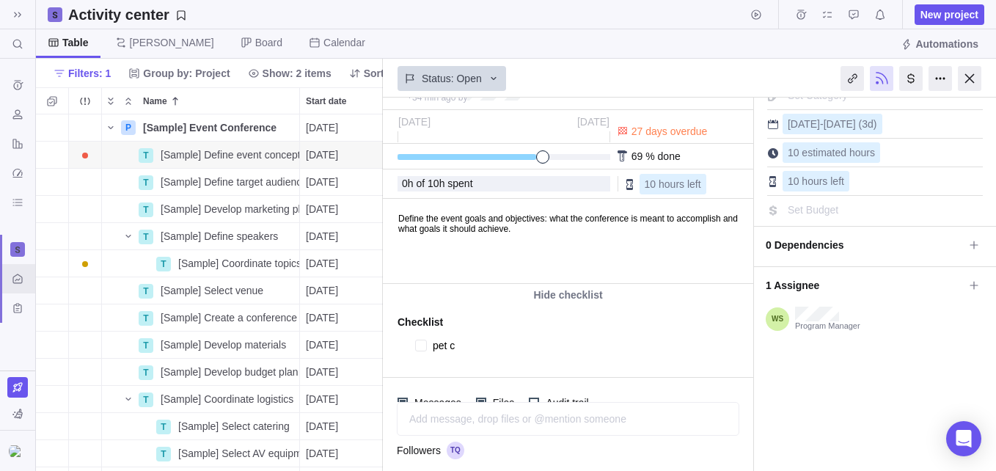
type textarea "x"
type textarea "pet ca"
type textarea "x"
type textarea "pet cat"
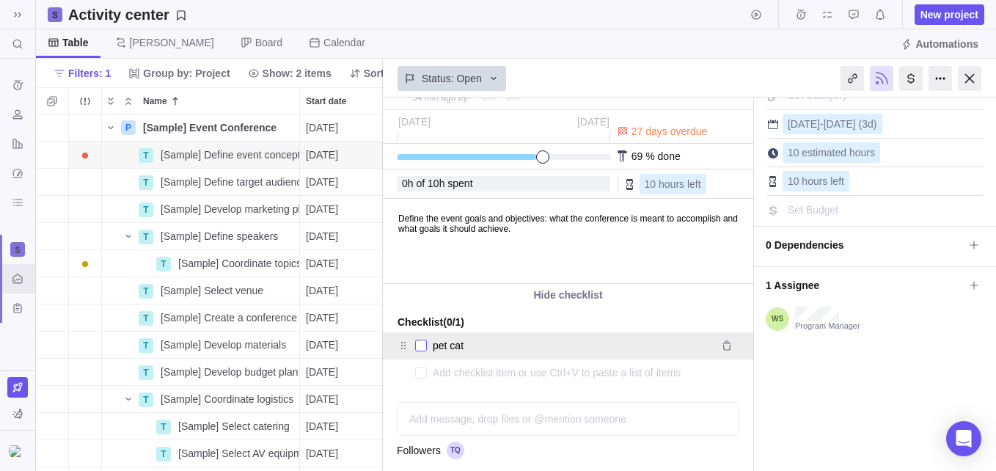
click at [417, 347] on div at bounding box center [421, 345] width 12 height 21
type textarea "x"
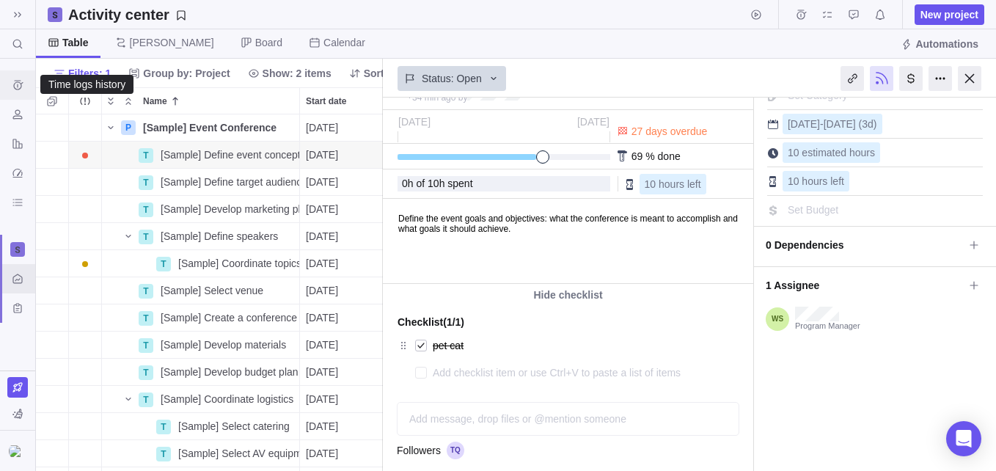
click at [12, 83] on icon "Time logs history" at bounding box center [18, 85] width 12 height 12
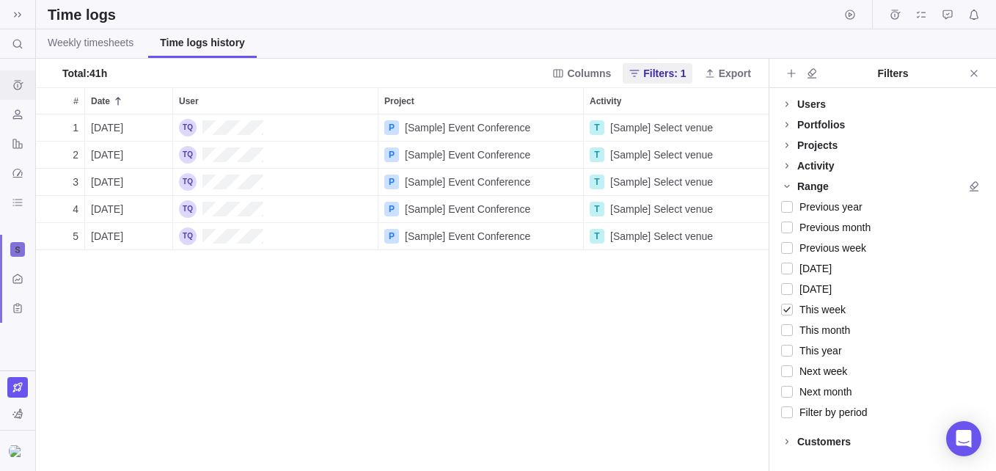
scroll to position [345, 722]
click at [100, 41] on span "Weekly timesheets" at bounding box center [91, 42] width 86 height 15
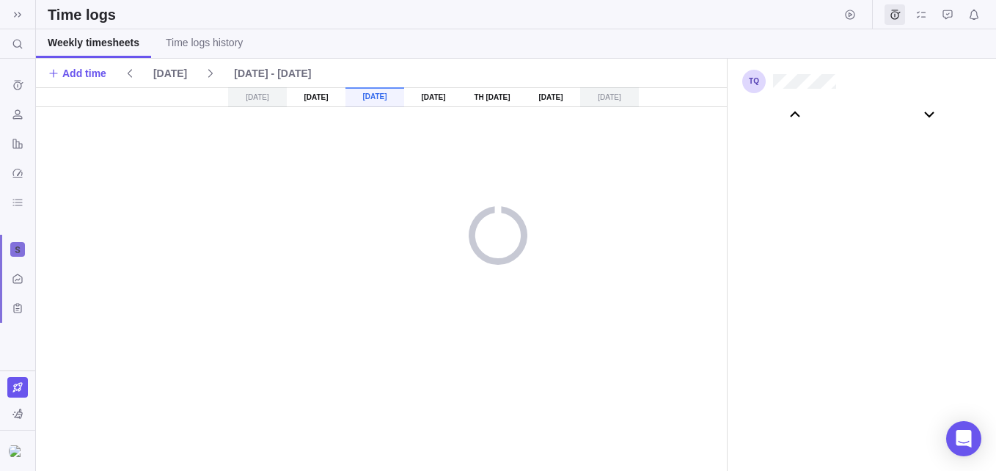
scroll to position [81642, 0]
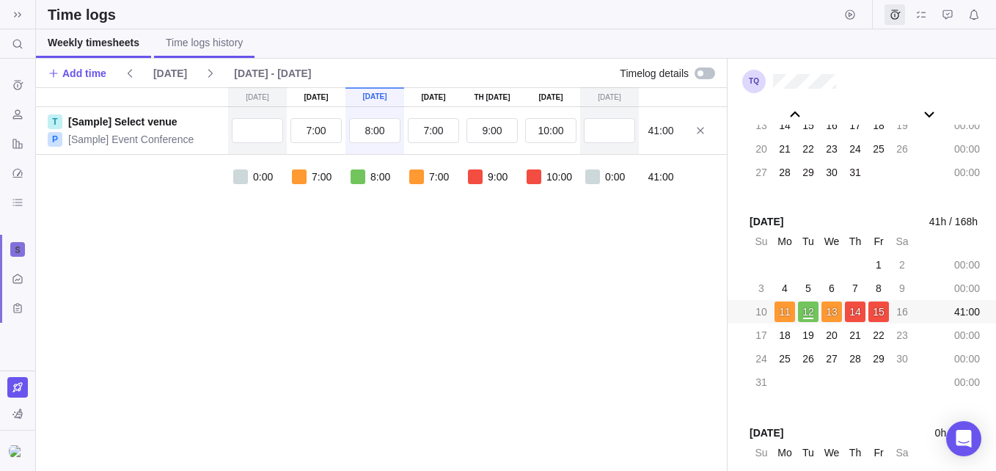
click at [189, 46] on span "Time logs history" at bounding box center [204, 42] width 77 height 15
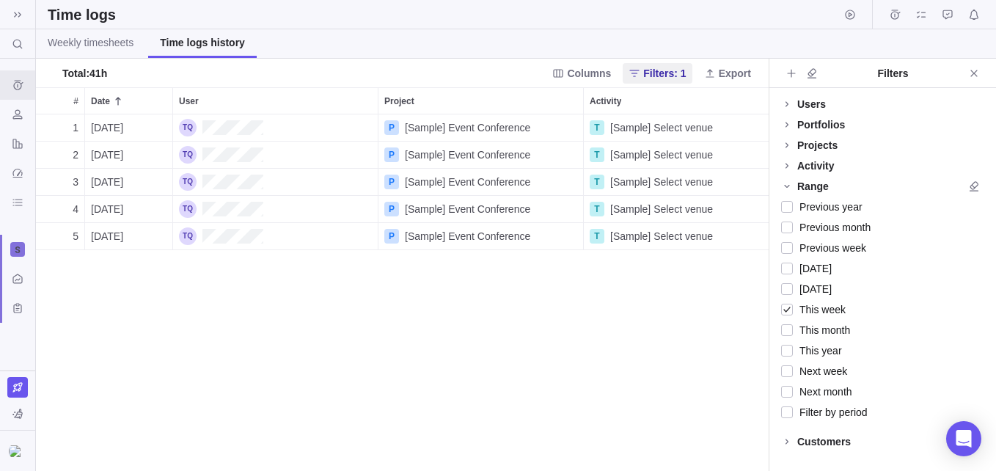
scroll to position [345, 722]
click at [128, 47] on span "Weekly timesheets" at bounding box center [91, 42] width 86 height 15
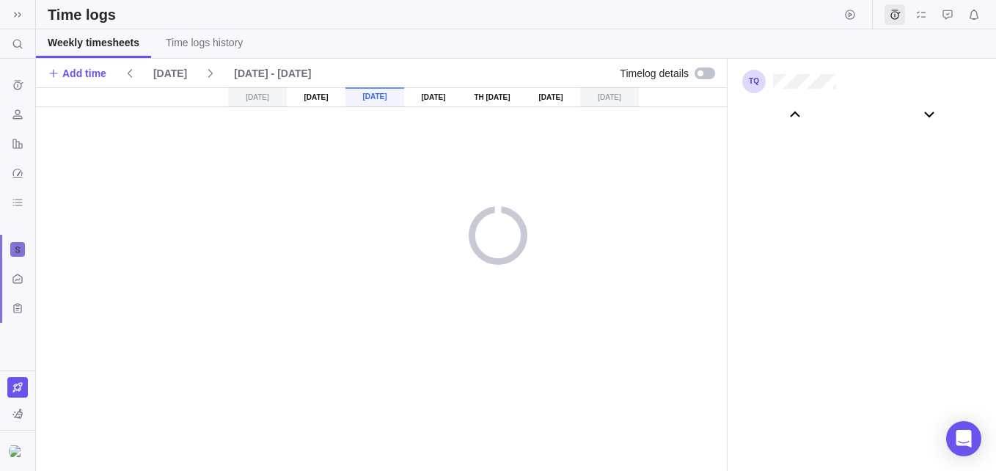
scroll to position [81642, 0]
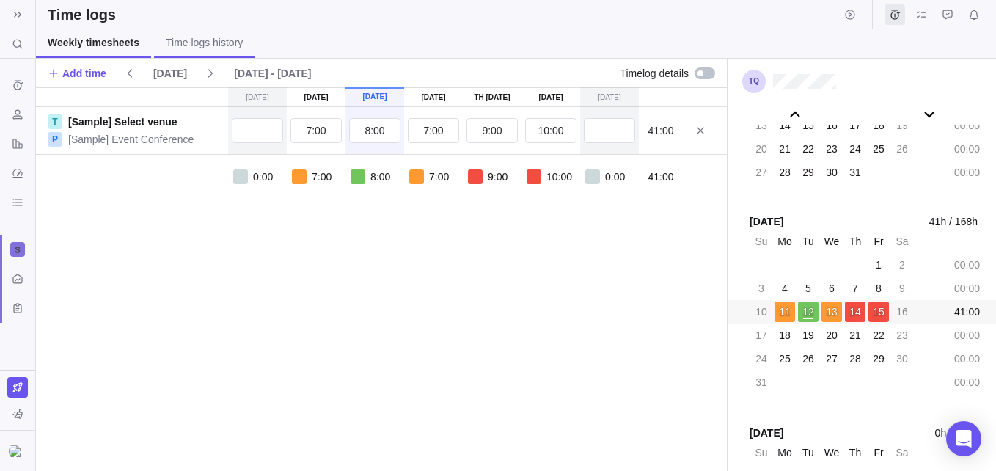
click at [186, 38] on span "Time logs history" at bounding box center [204, 42] width 77 height 15
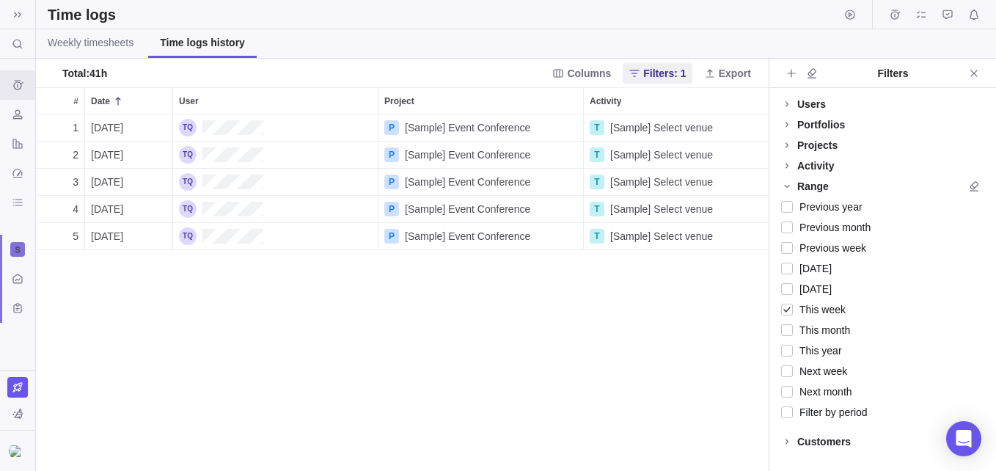
scroll to position [345, 722]
